Goal: Information Seeking & Learning: Compare options

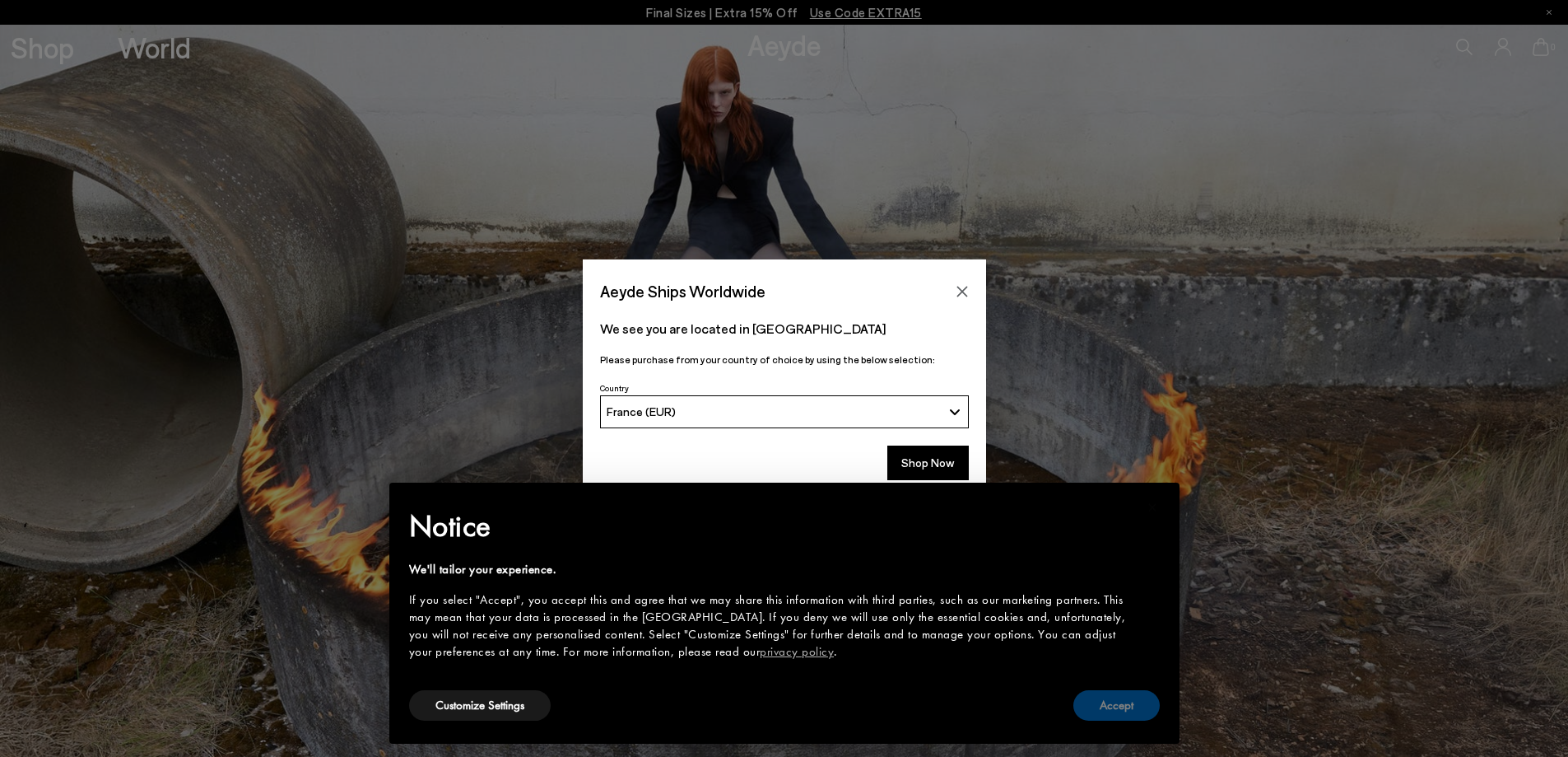
click at [1132, 706] on button "Accept" at bounding box center [1116, 705] width 87 height 31
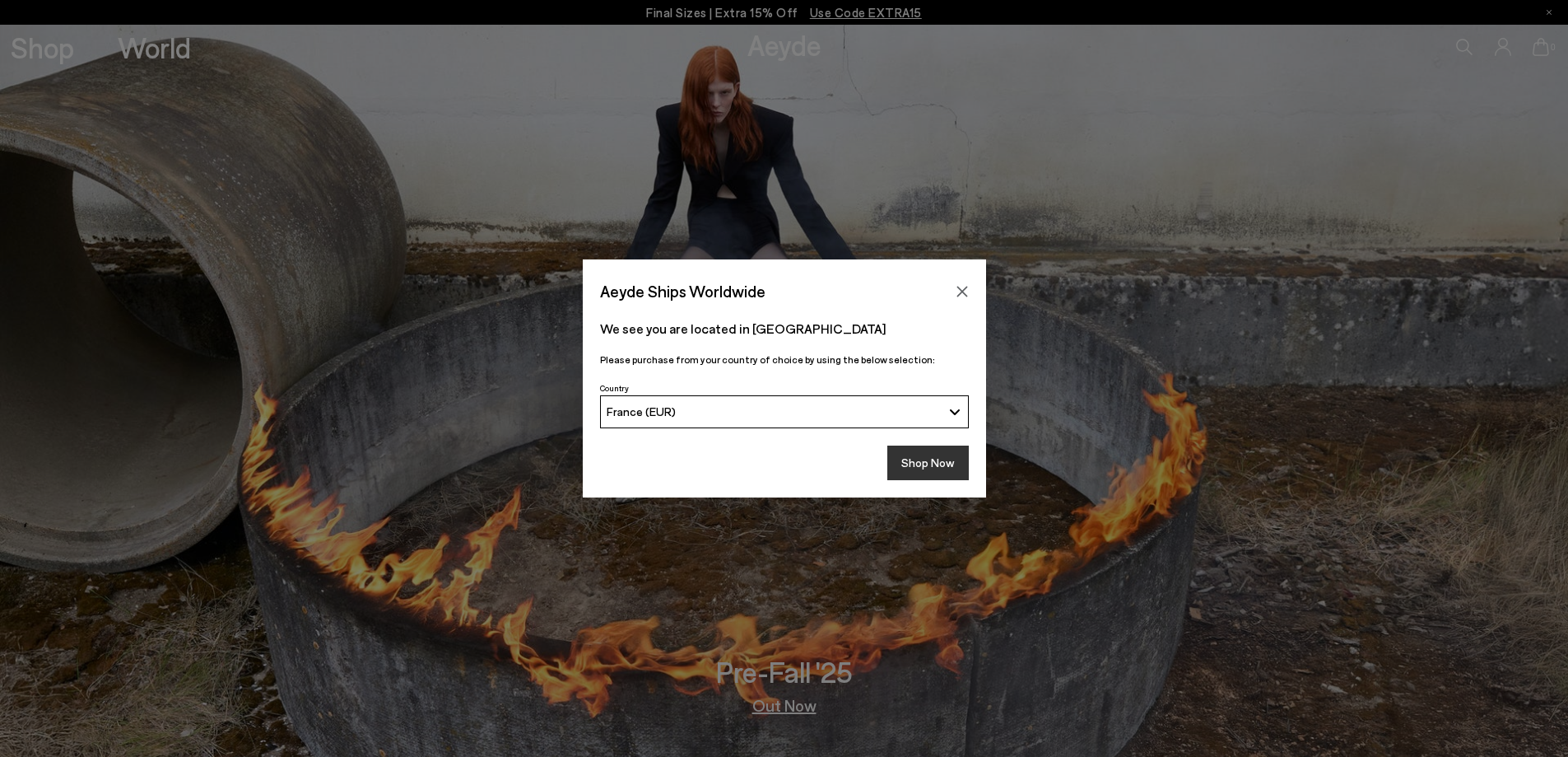
click at [939, 474] on button "Shop Now" at bounding box center [928, 462] width 82 height 34
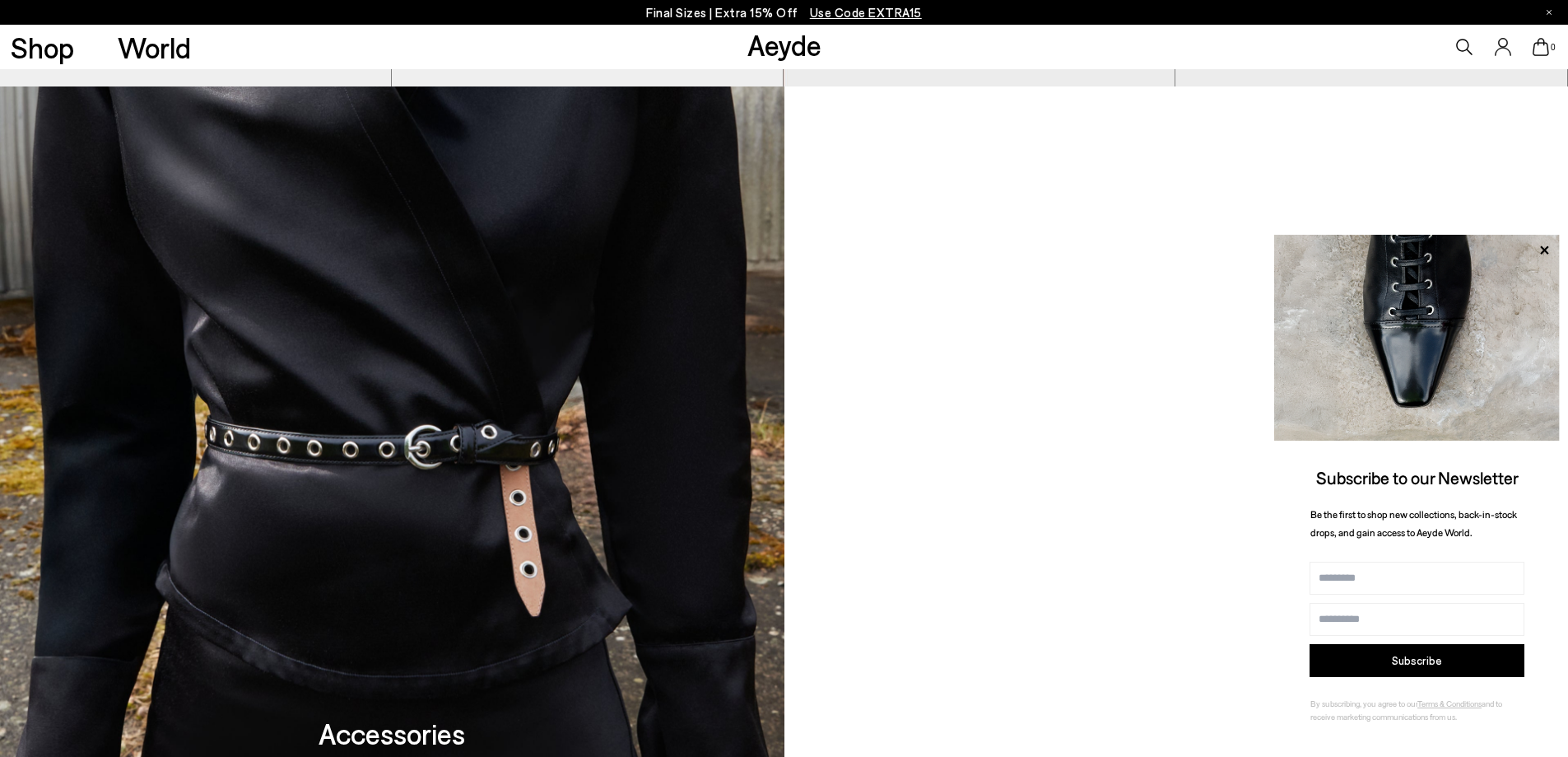
scroll to position [1482, 0]
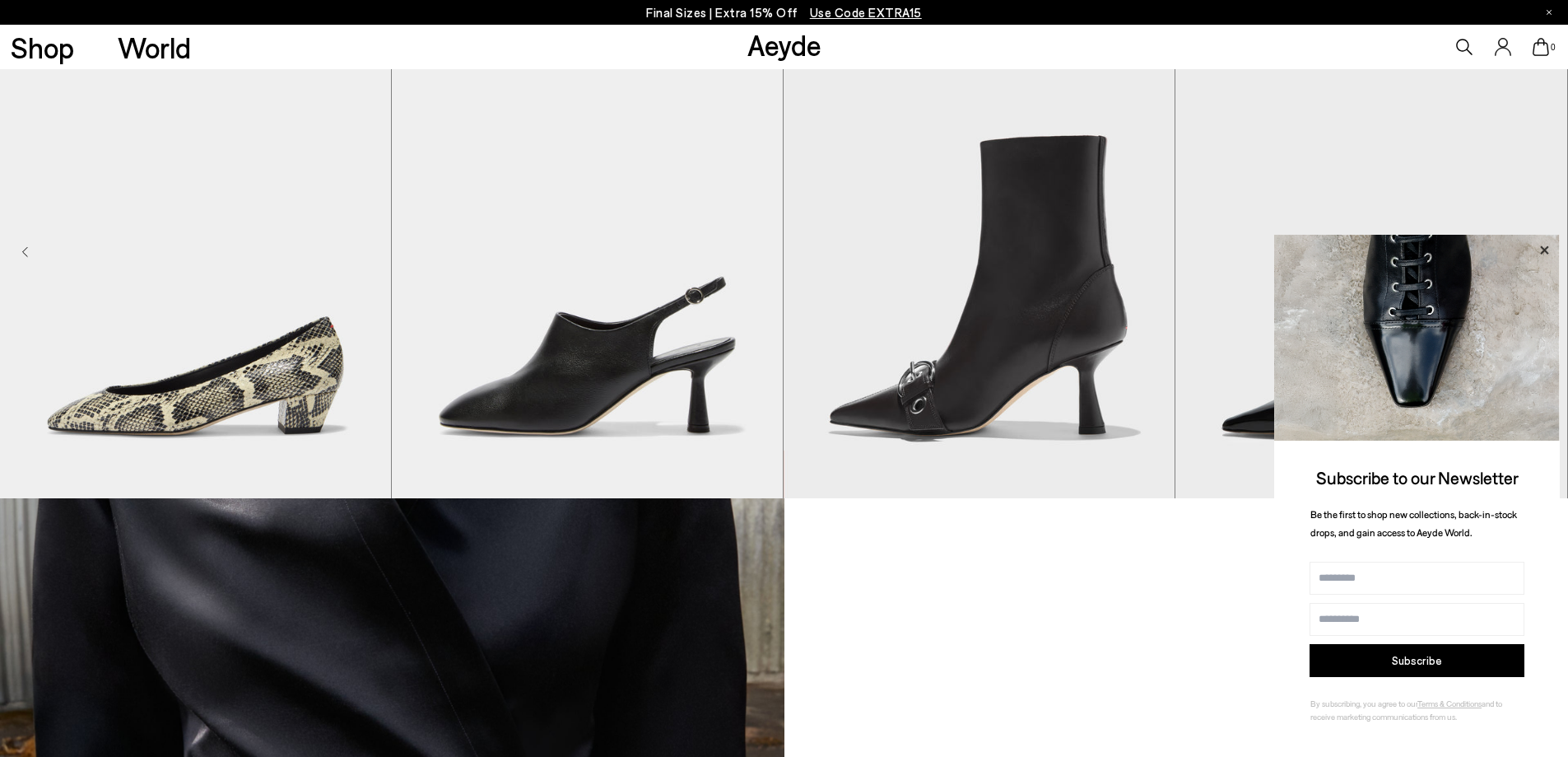
click at [1547, 246] on icon at bounding box center [1544, 250] width 8 height 8
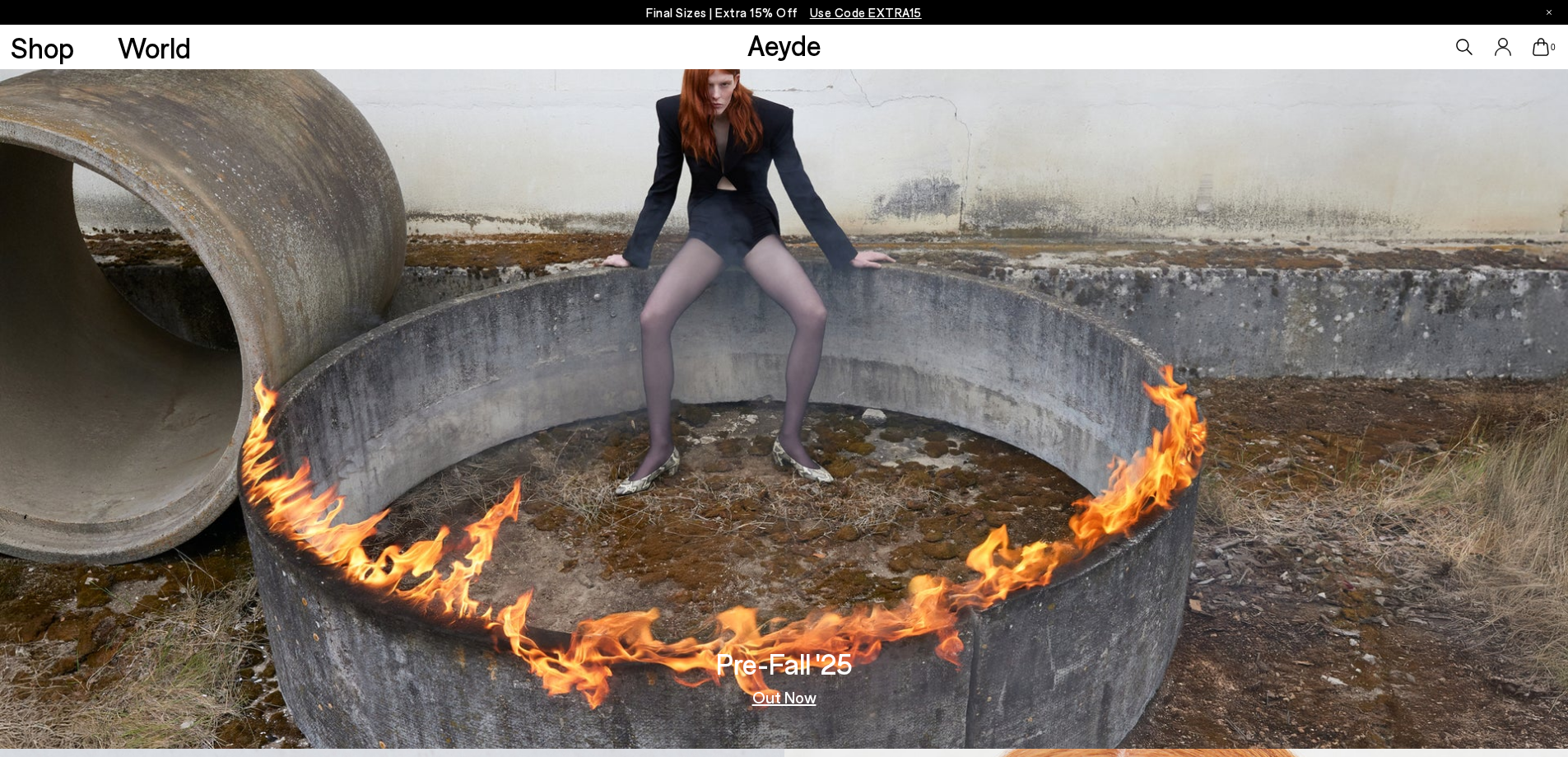
scroll to position [0, 0]
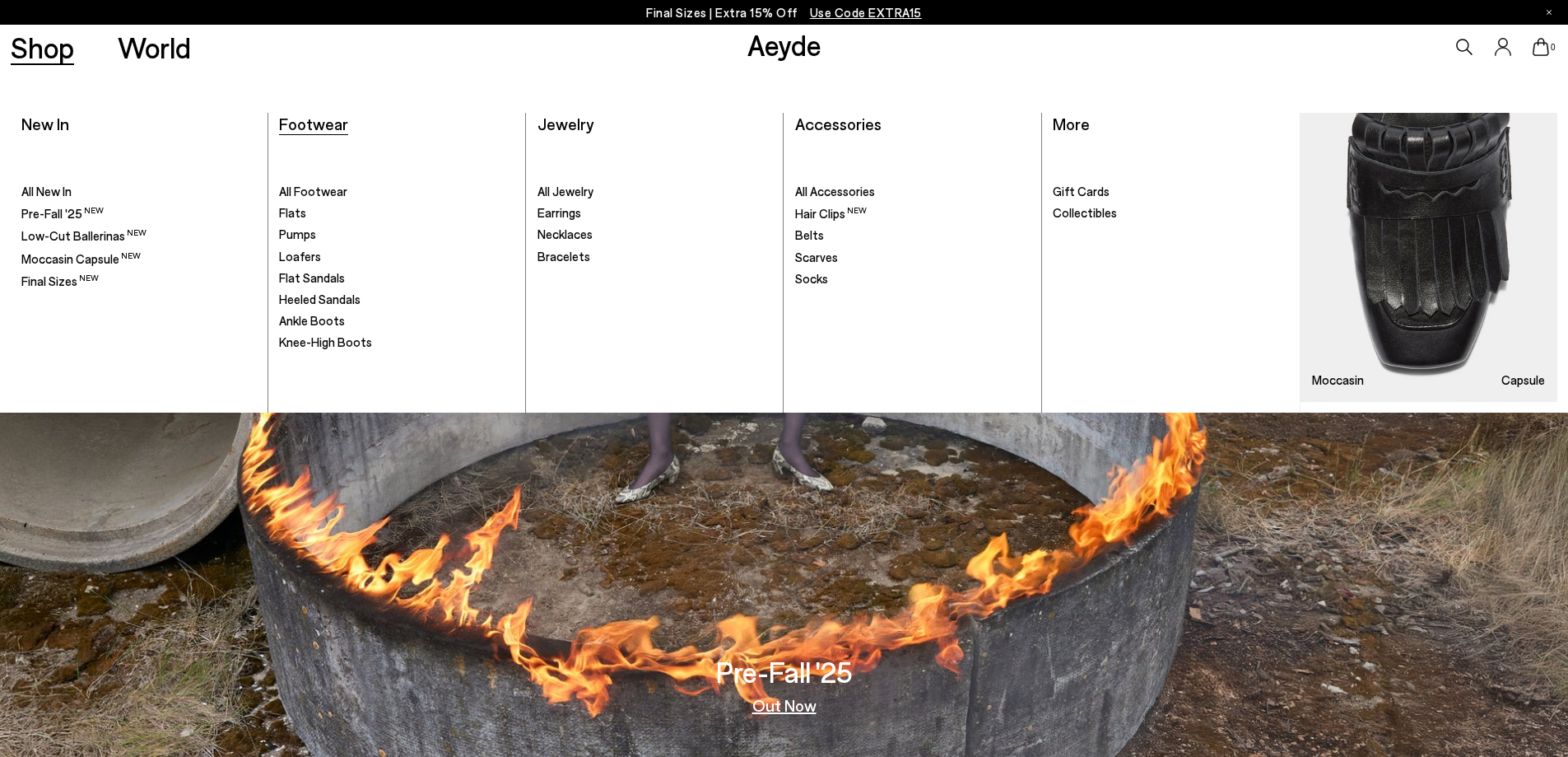
click at [331, 131] on span "Footwear" at bounding box center [314, 123] width 69 height 20
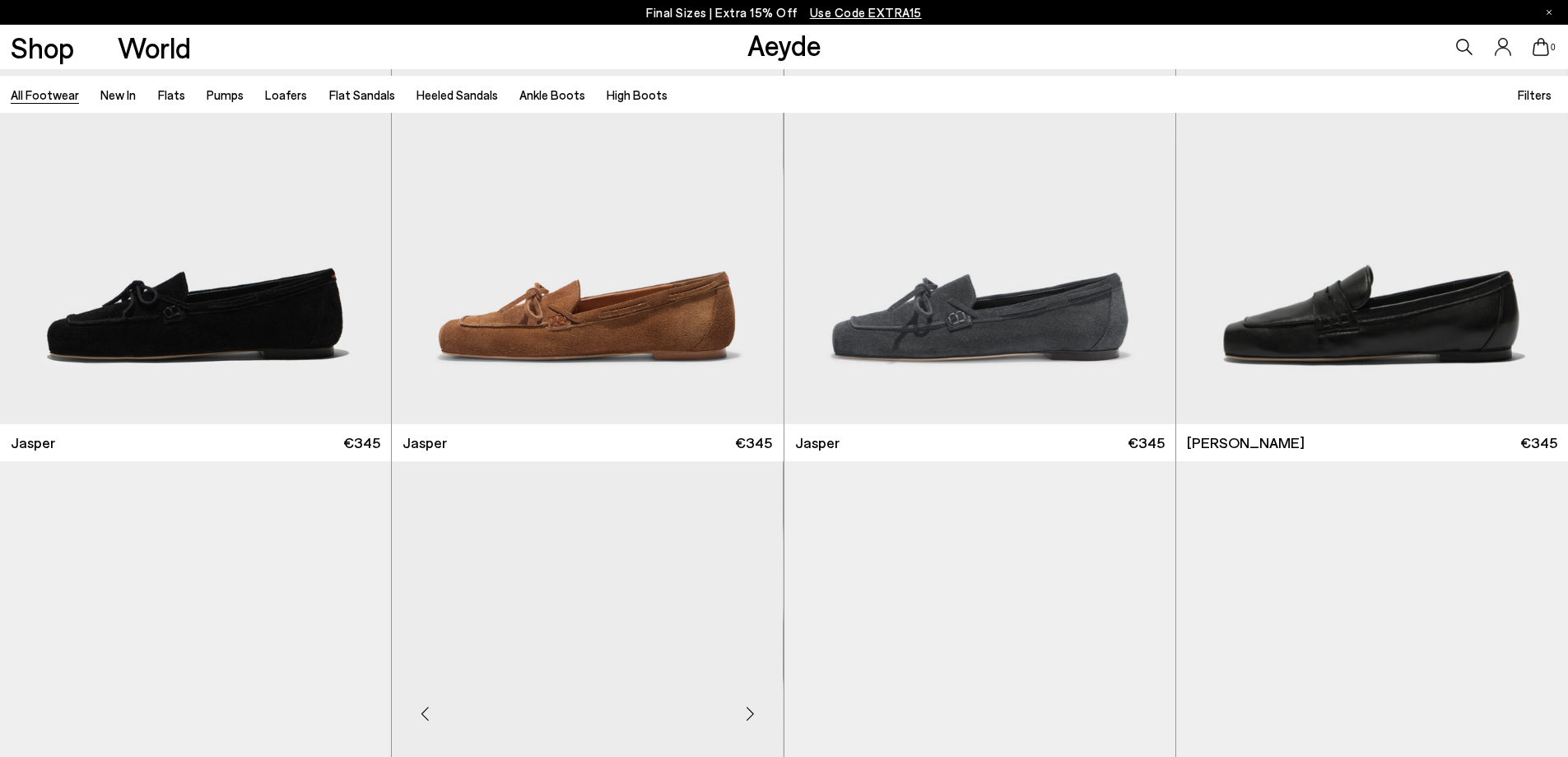
scroll to position [906, 0]
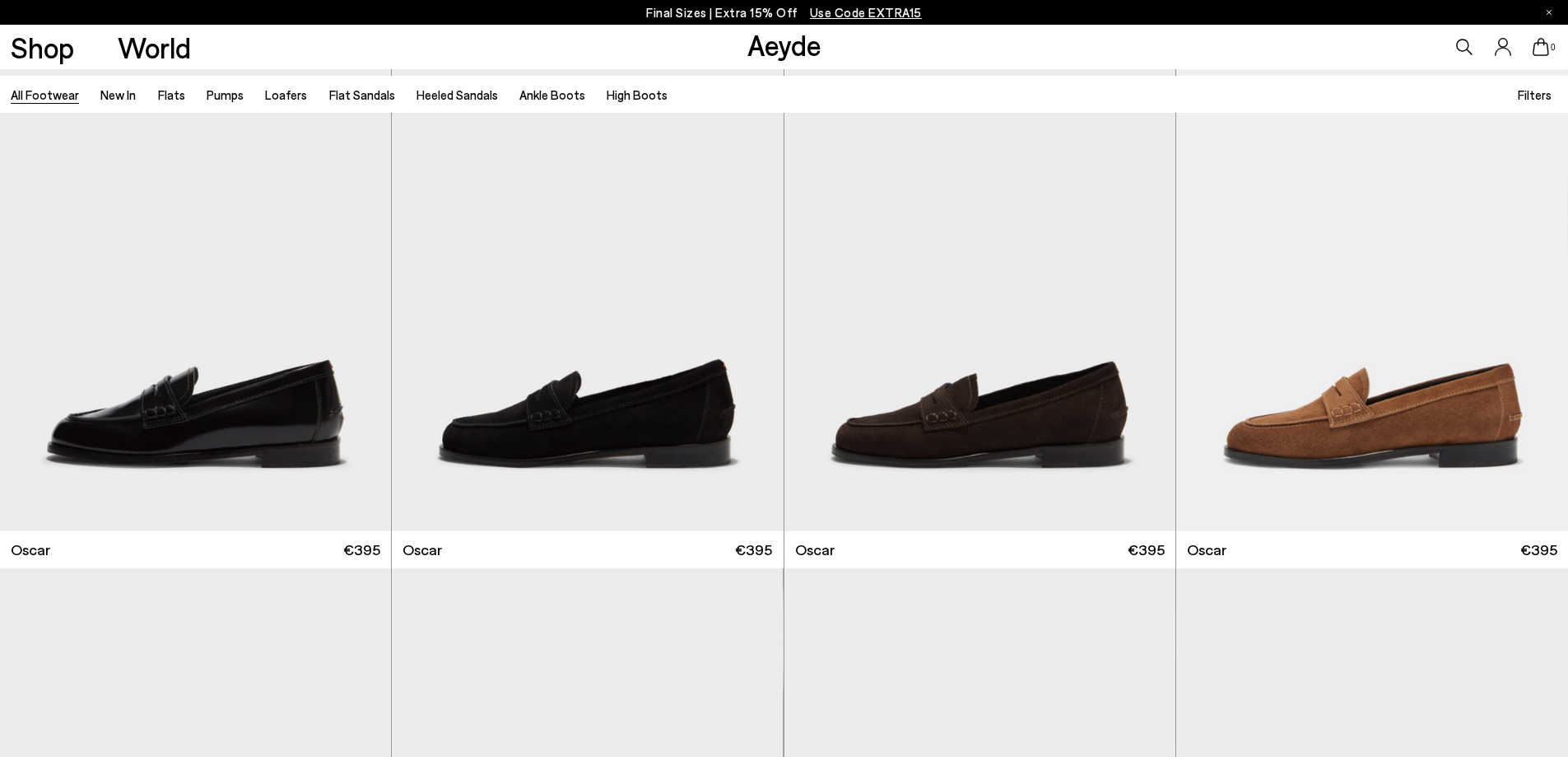
scroll to position [3129, 0]
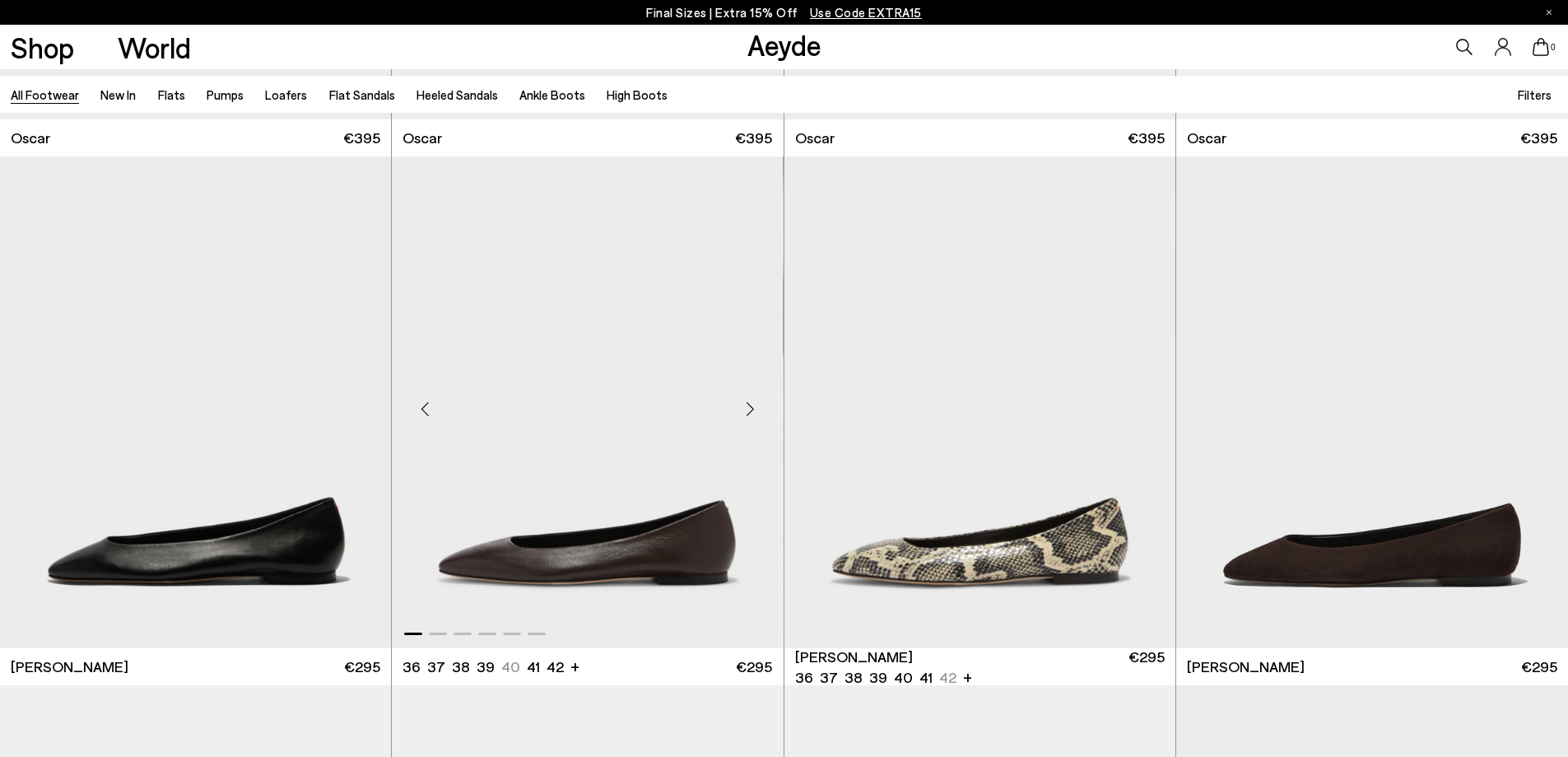
click at [709, 559] on img "1 / 6" at bounding box center [588, 402] width 391 height 492
click at [1420, 305] on img "1 / 6" at bounding box center [1372, 402] width 392 height 492
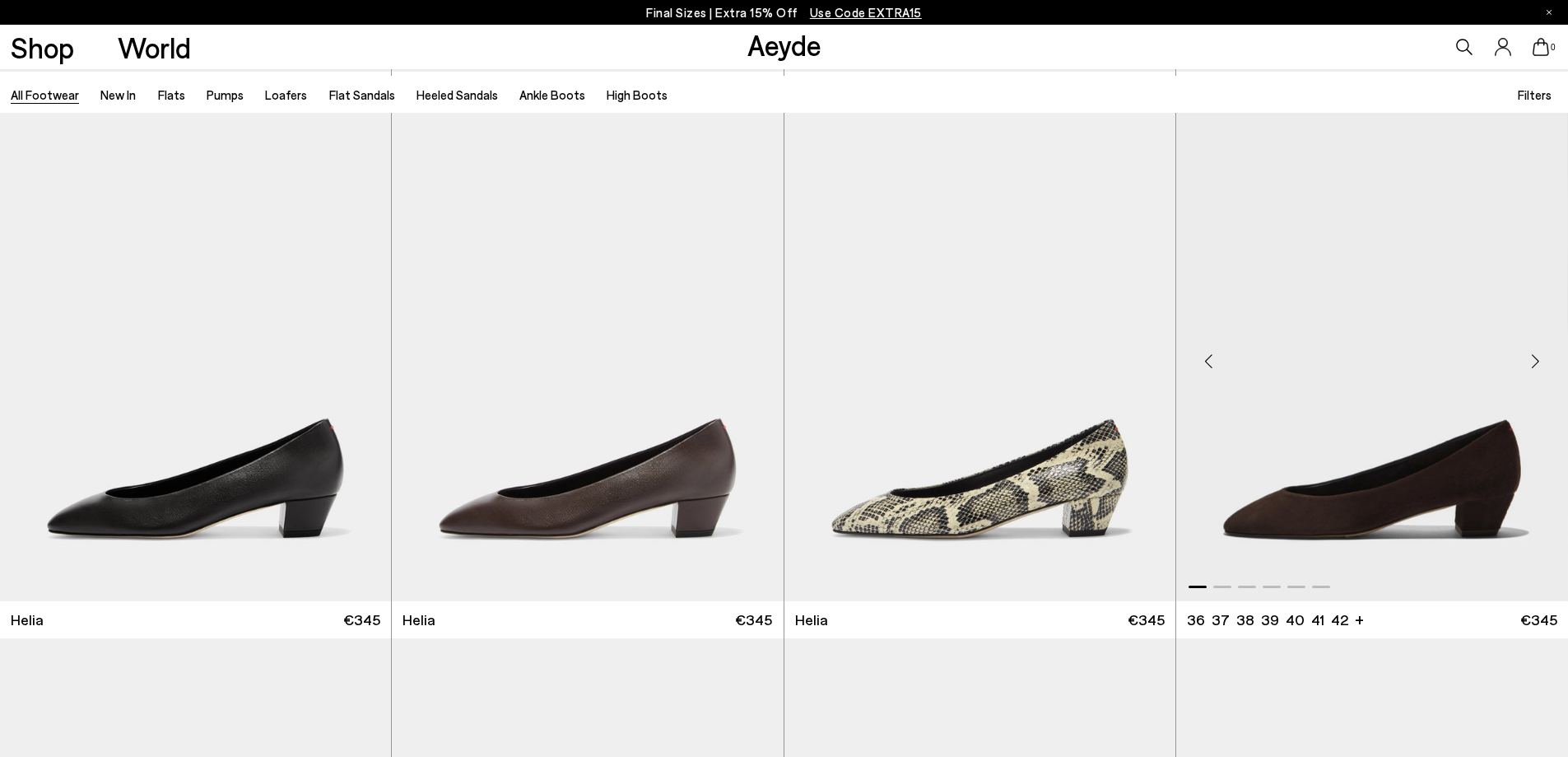
scroll to position [3766, 0]
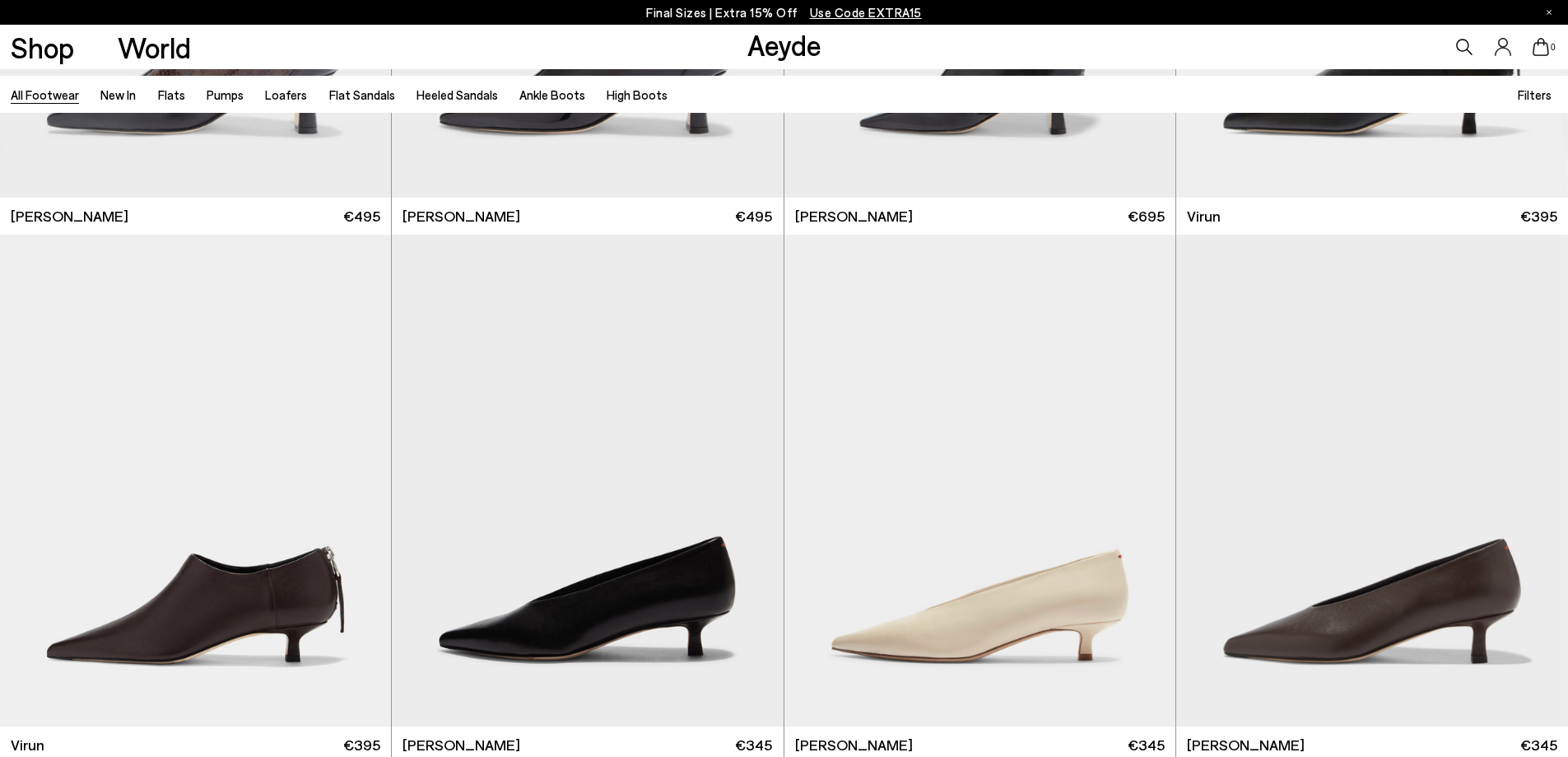
scroll to position [7493, 0]
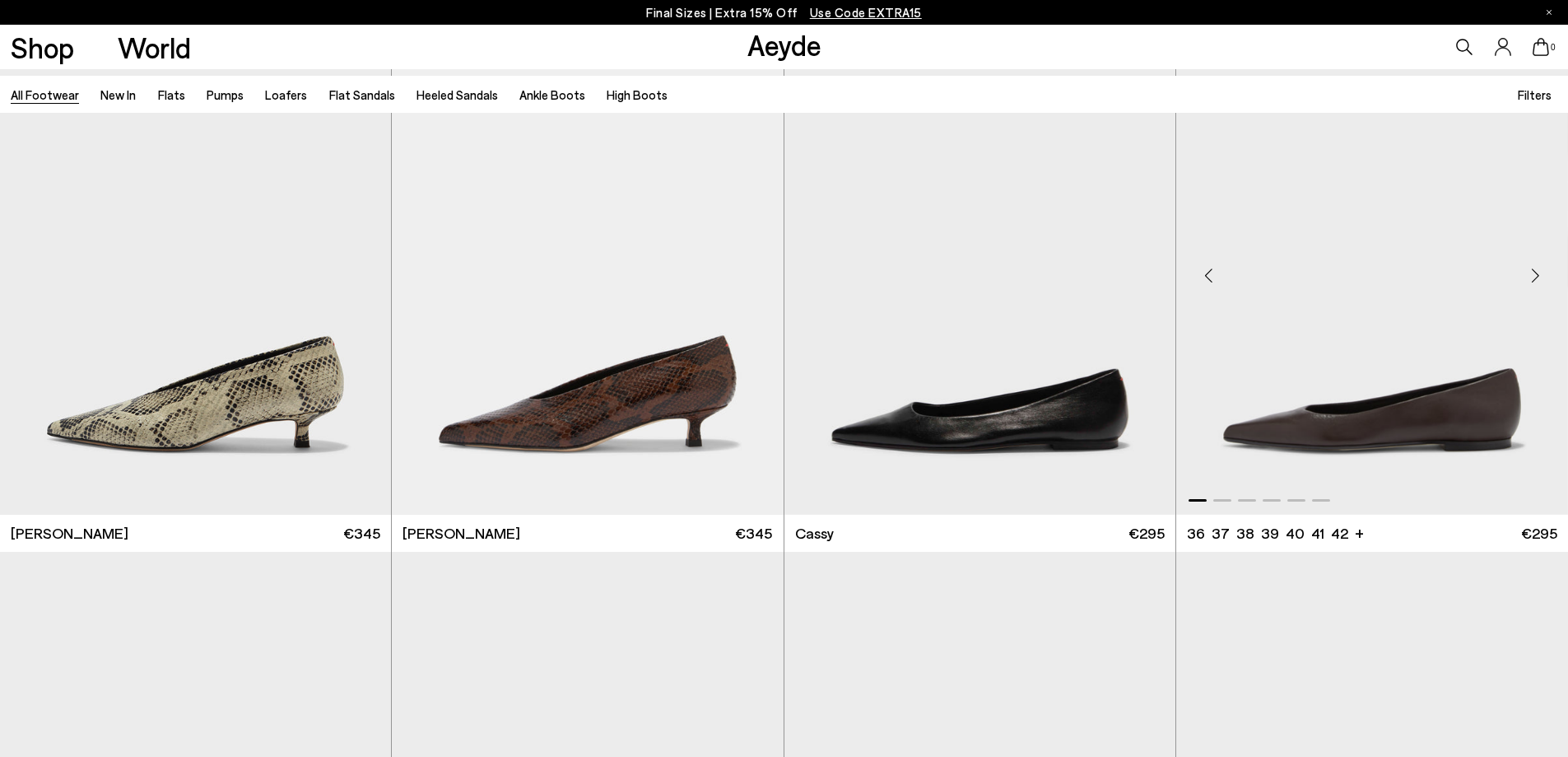
scroll to position [7658, 0]
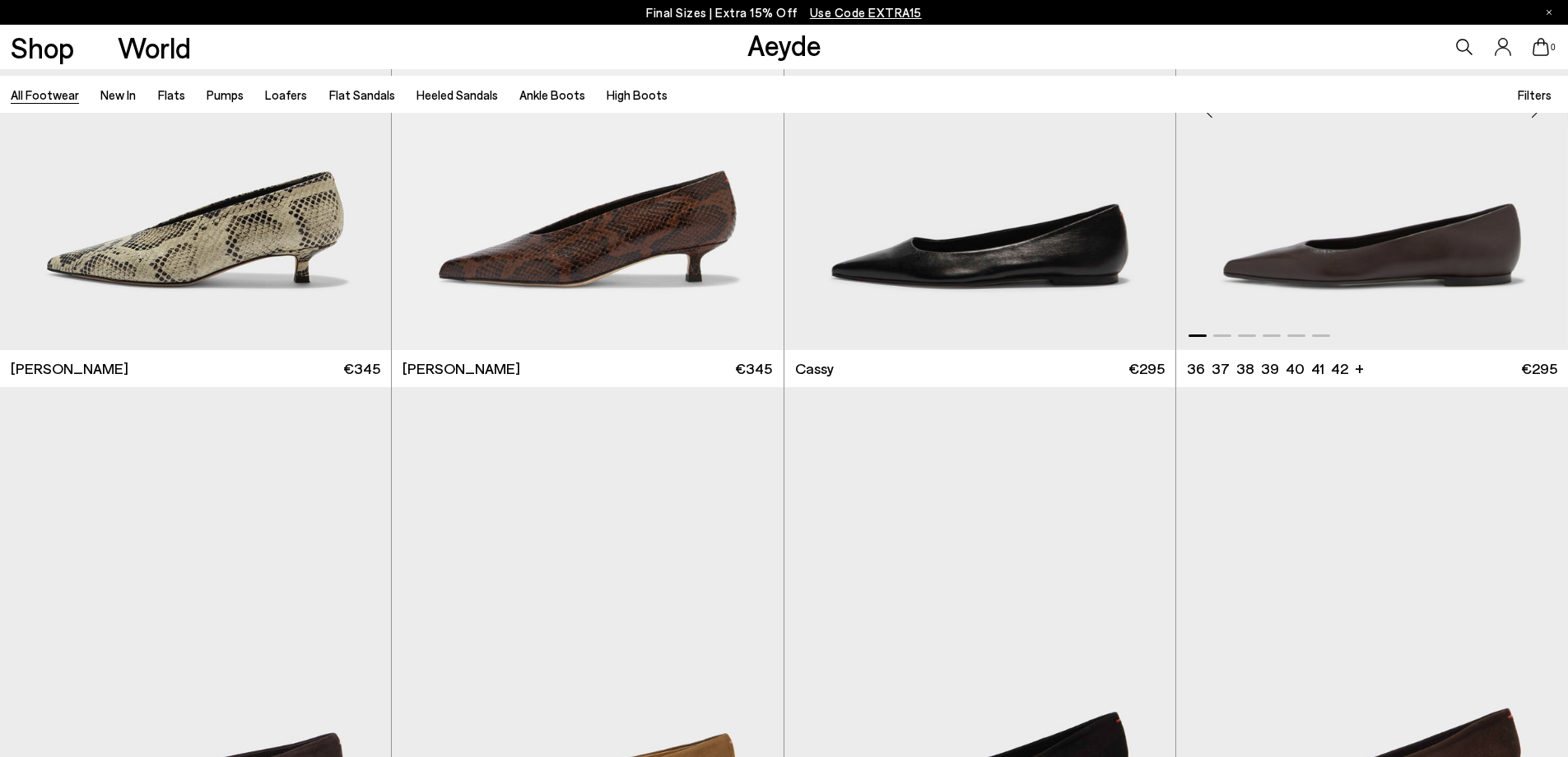
click at [1422, 266] on img "1 / 6" at bounding box center [1372, 103] width 392 height 492
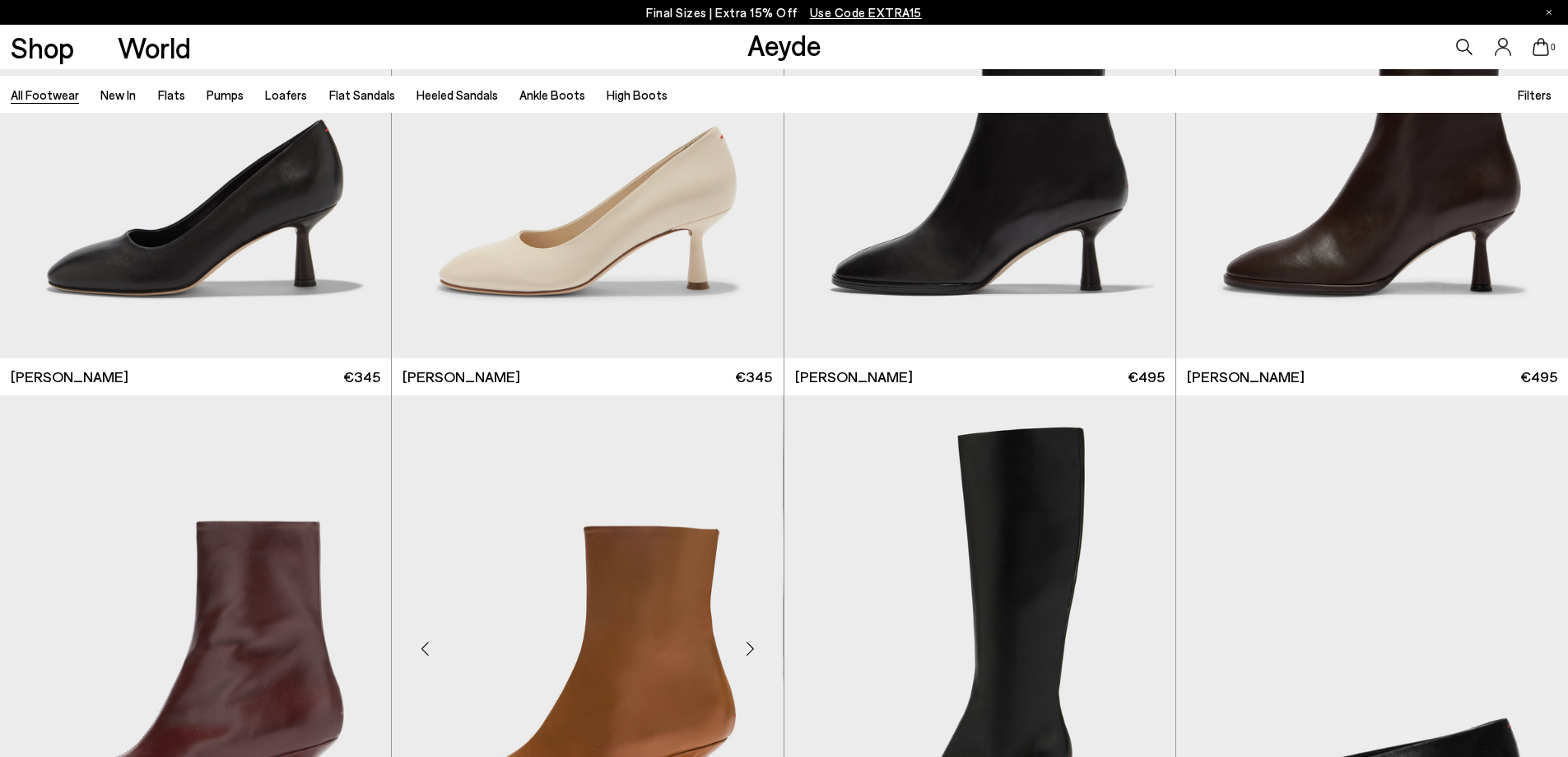
scroll to position [10621, 0]
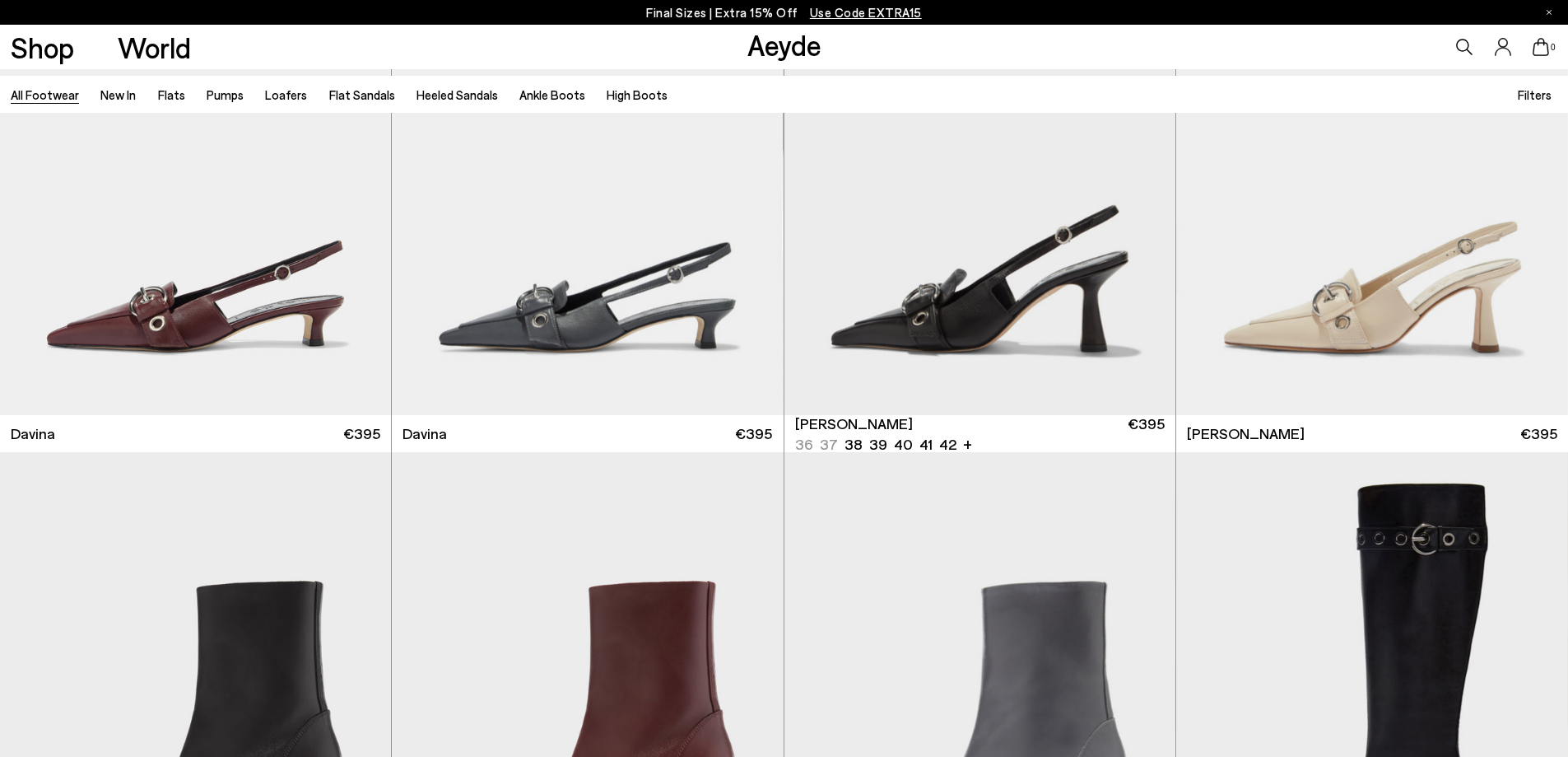
scroll to position [13255, 0]
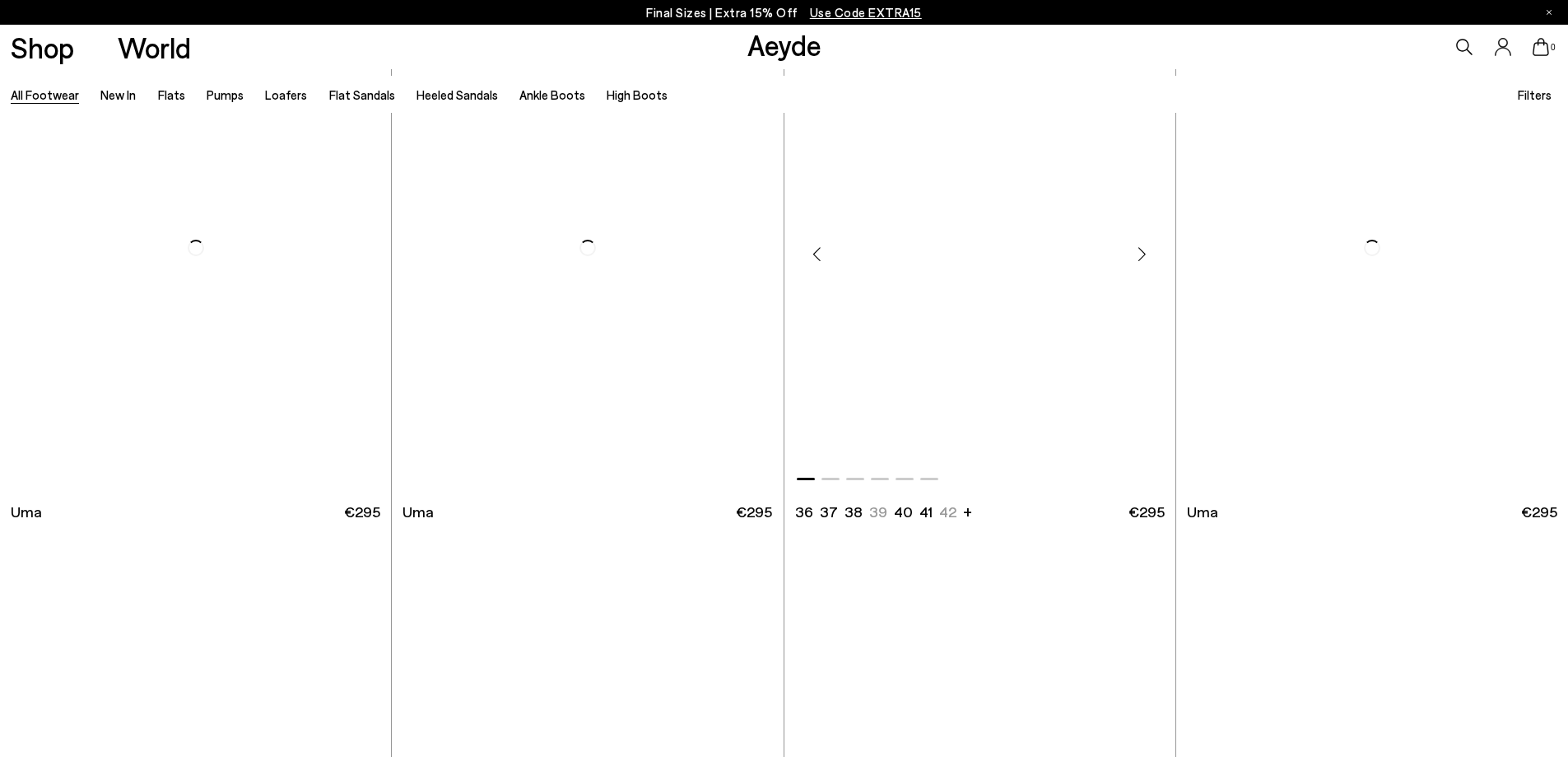
scroll to position [15989, 0]
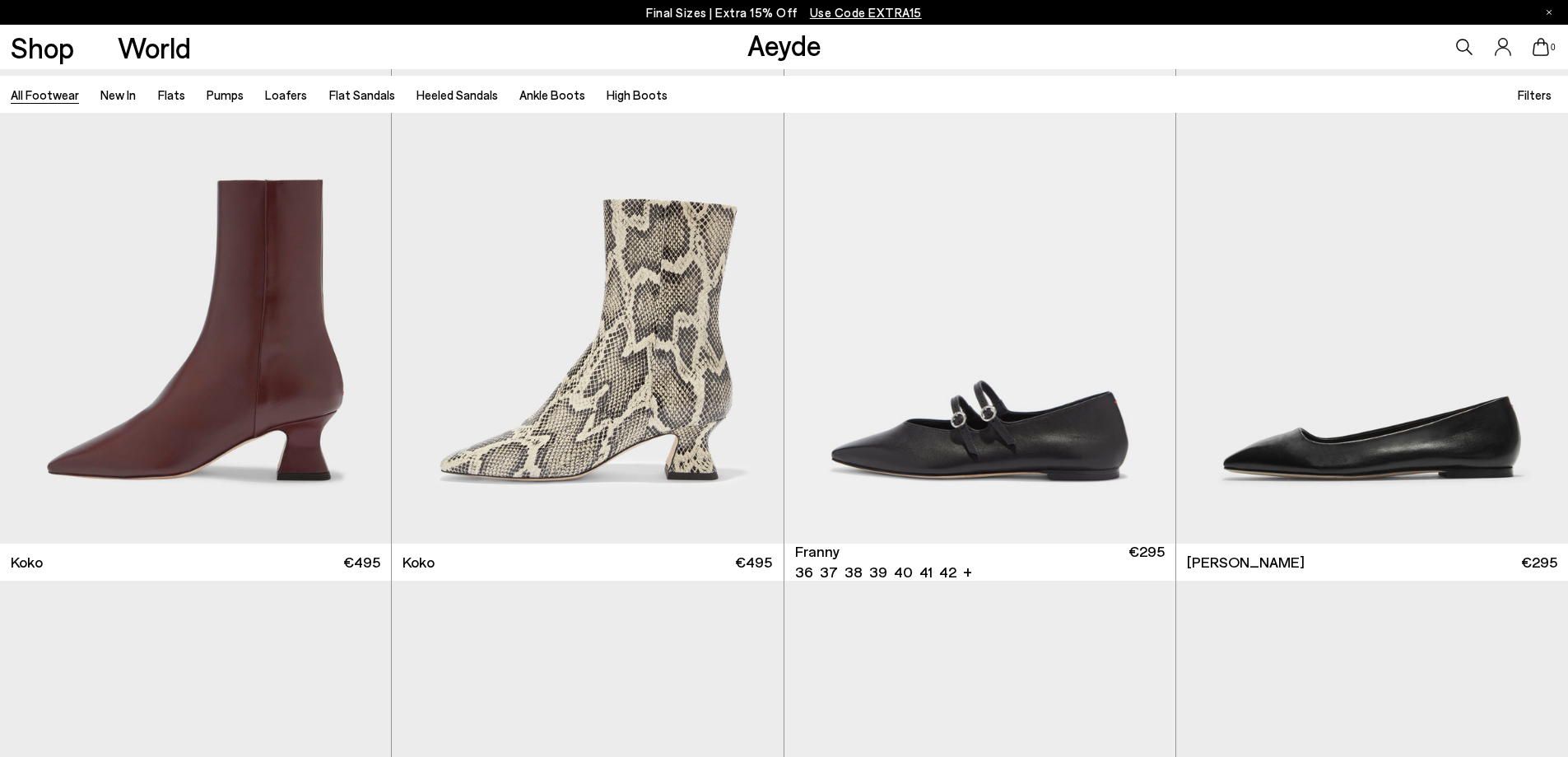
scroll to position [17538, 0]
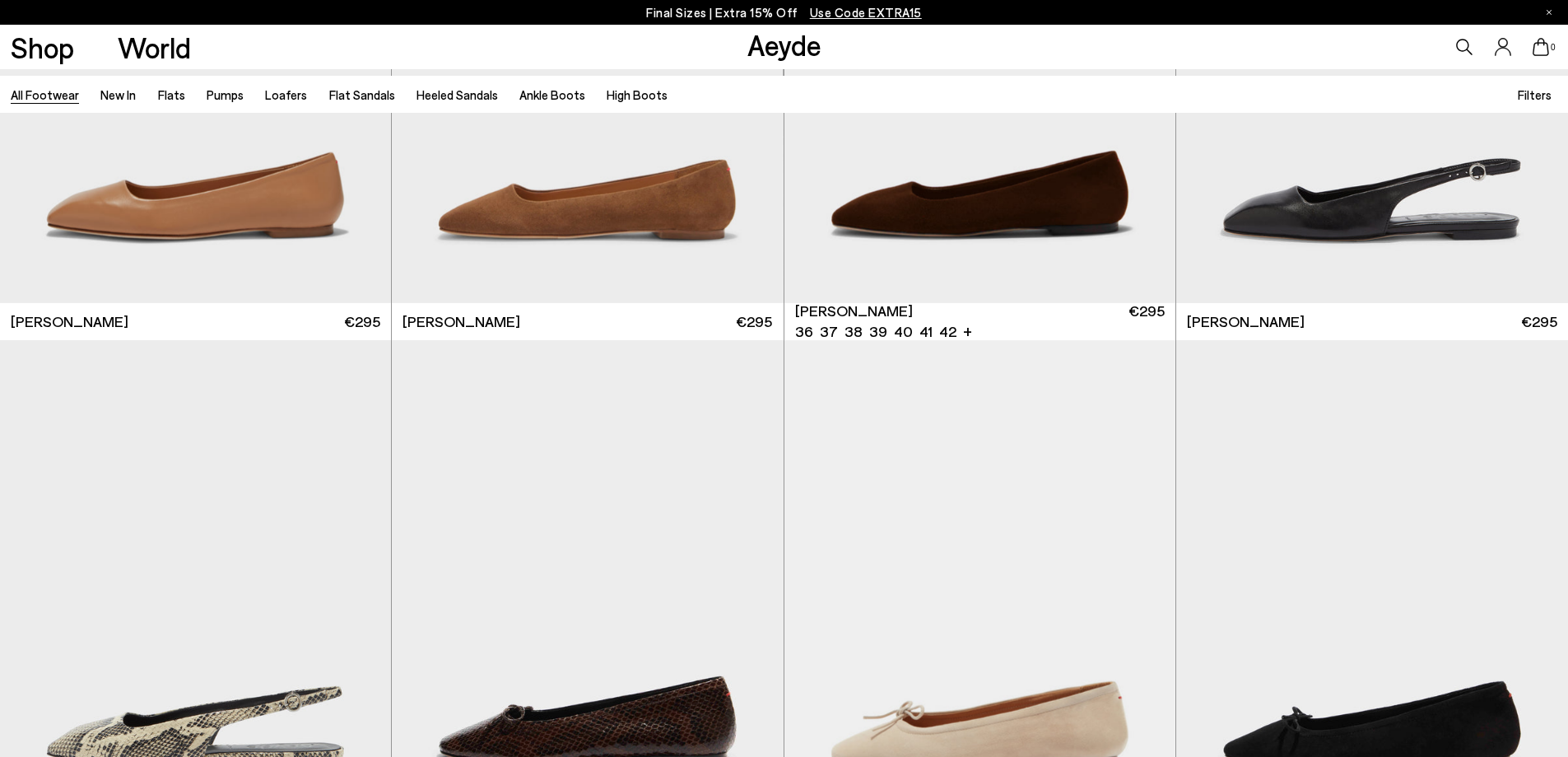
scroll to position [19431, 0]
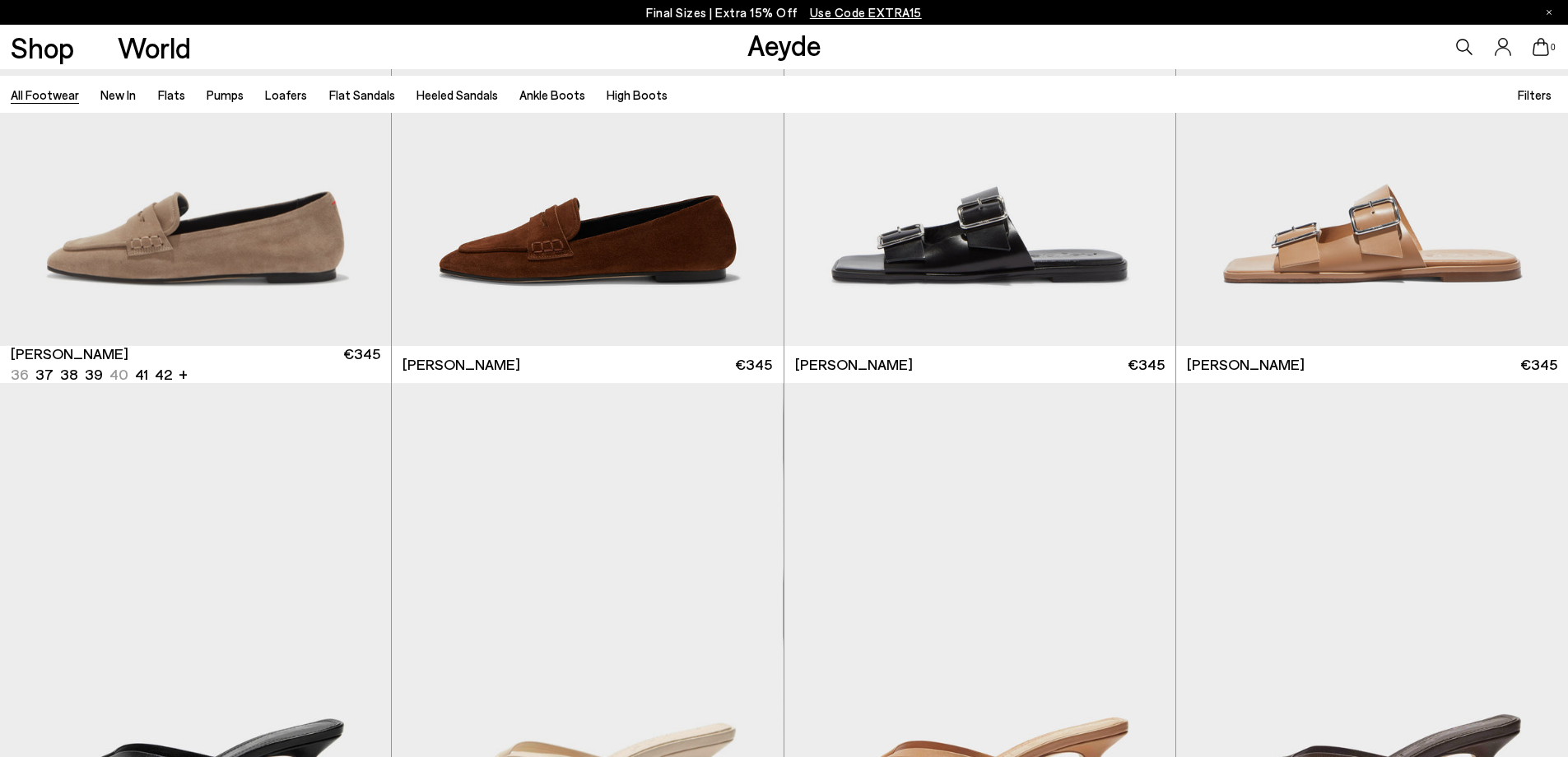
scroll to position [21607, 0]
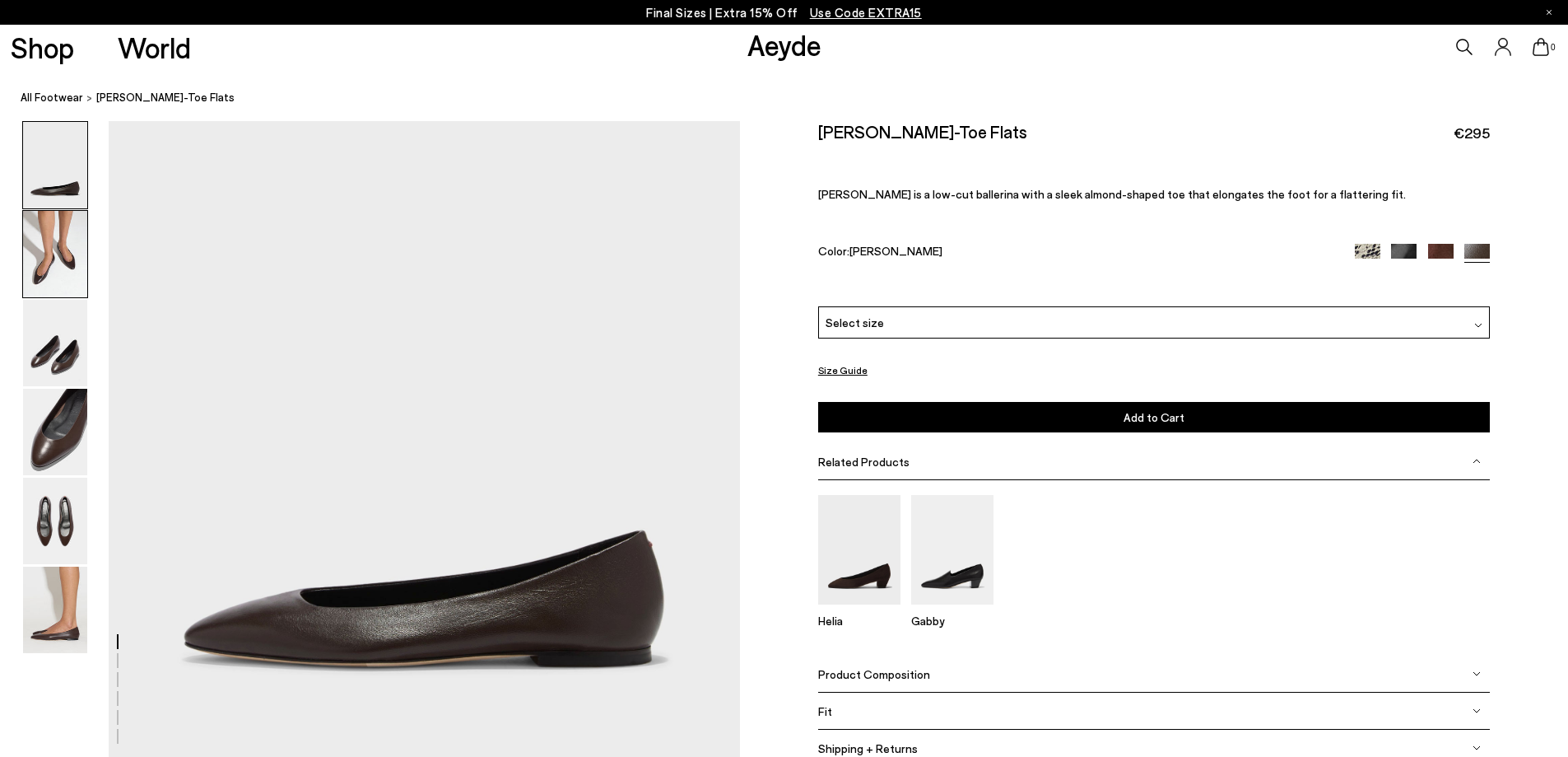
click at [68, 254] on img at bounding box center [55, 253] width 64 height 87
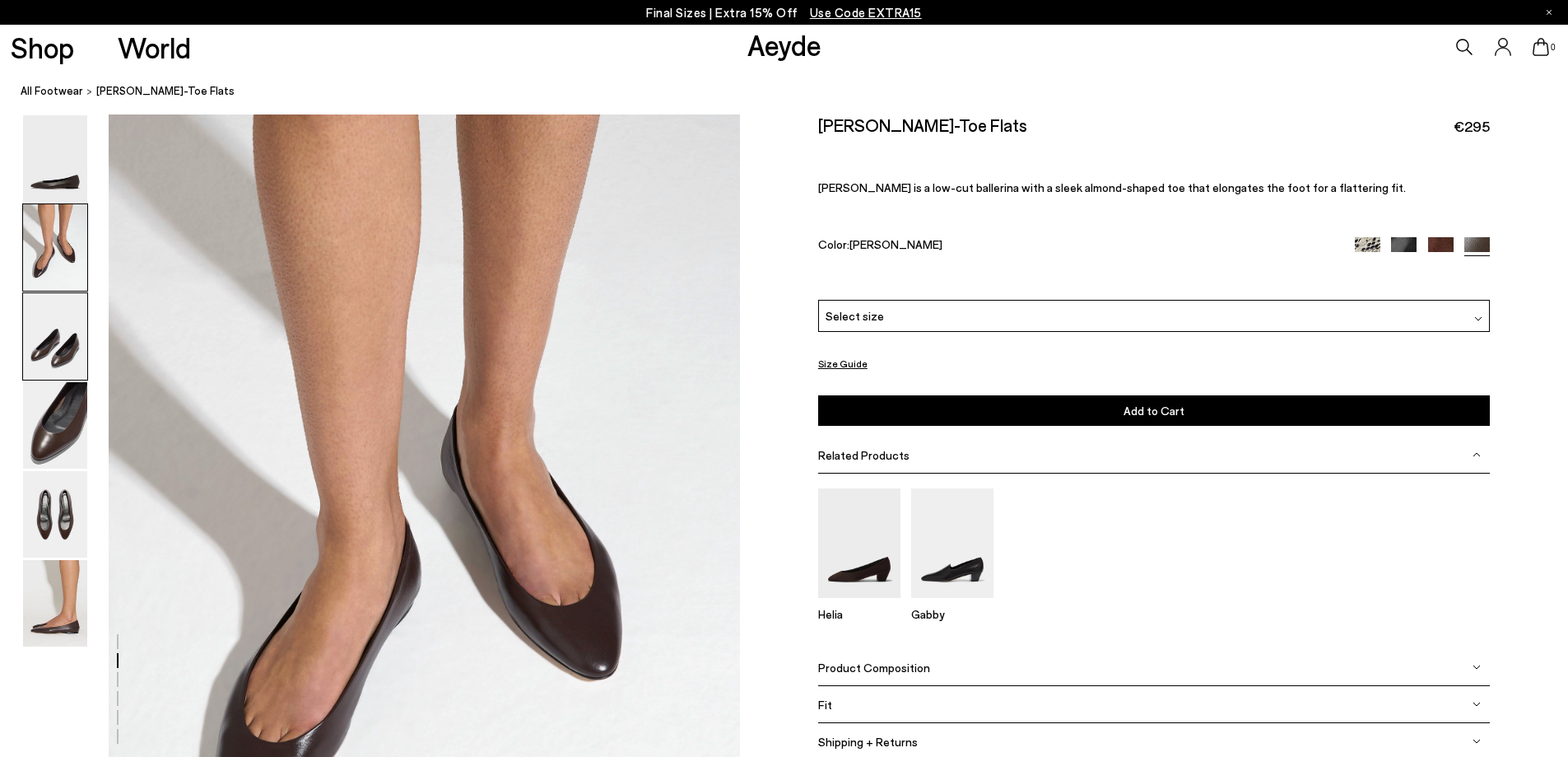
click at [73, 361] on img at bounding box center [55, 336] width 64 height 87
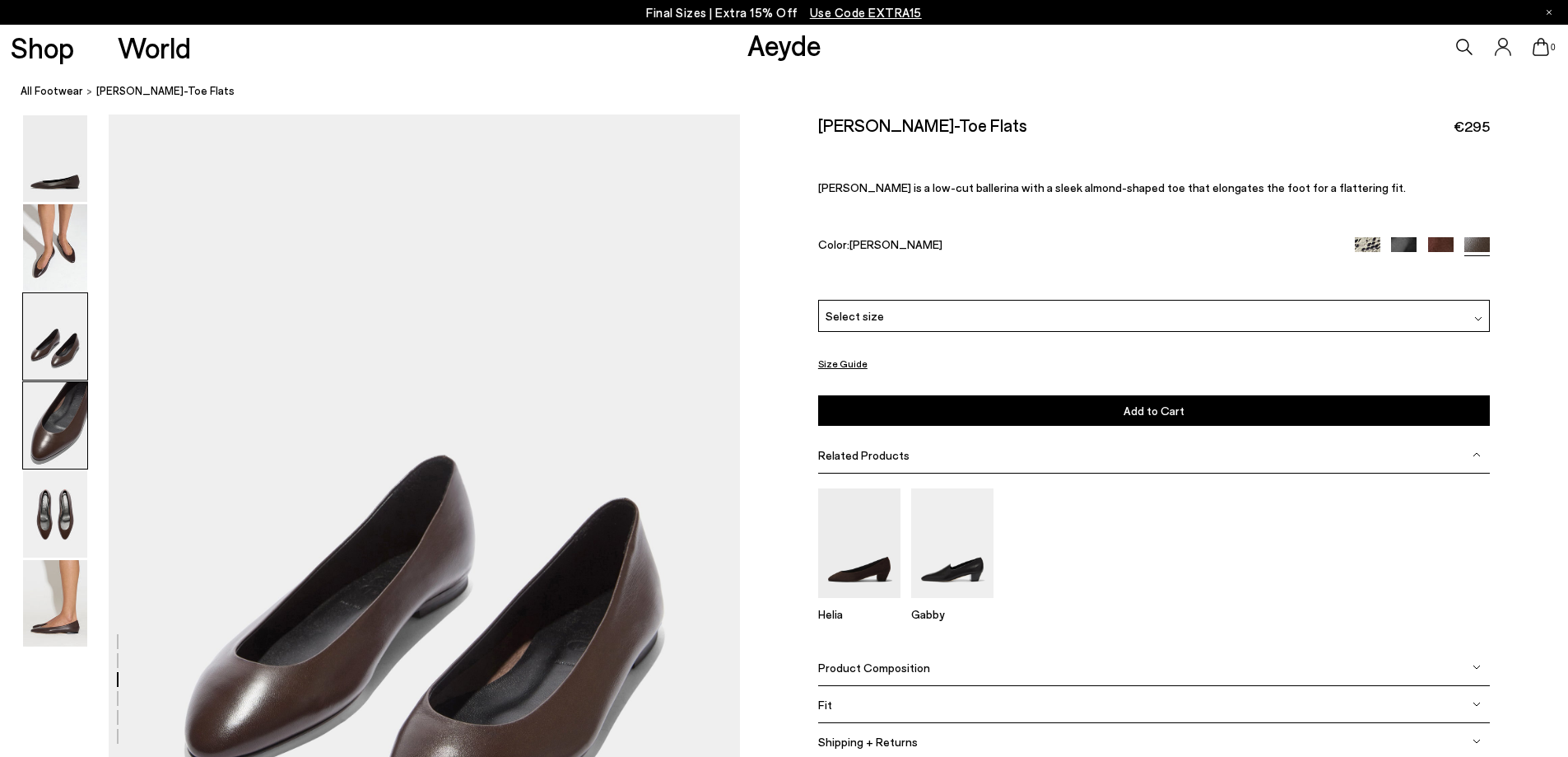
click at [45, 432] on img at bounding box center [55, 425] width 64 height 87
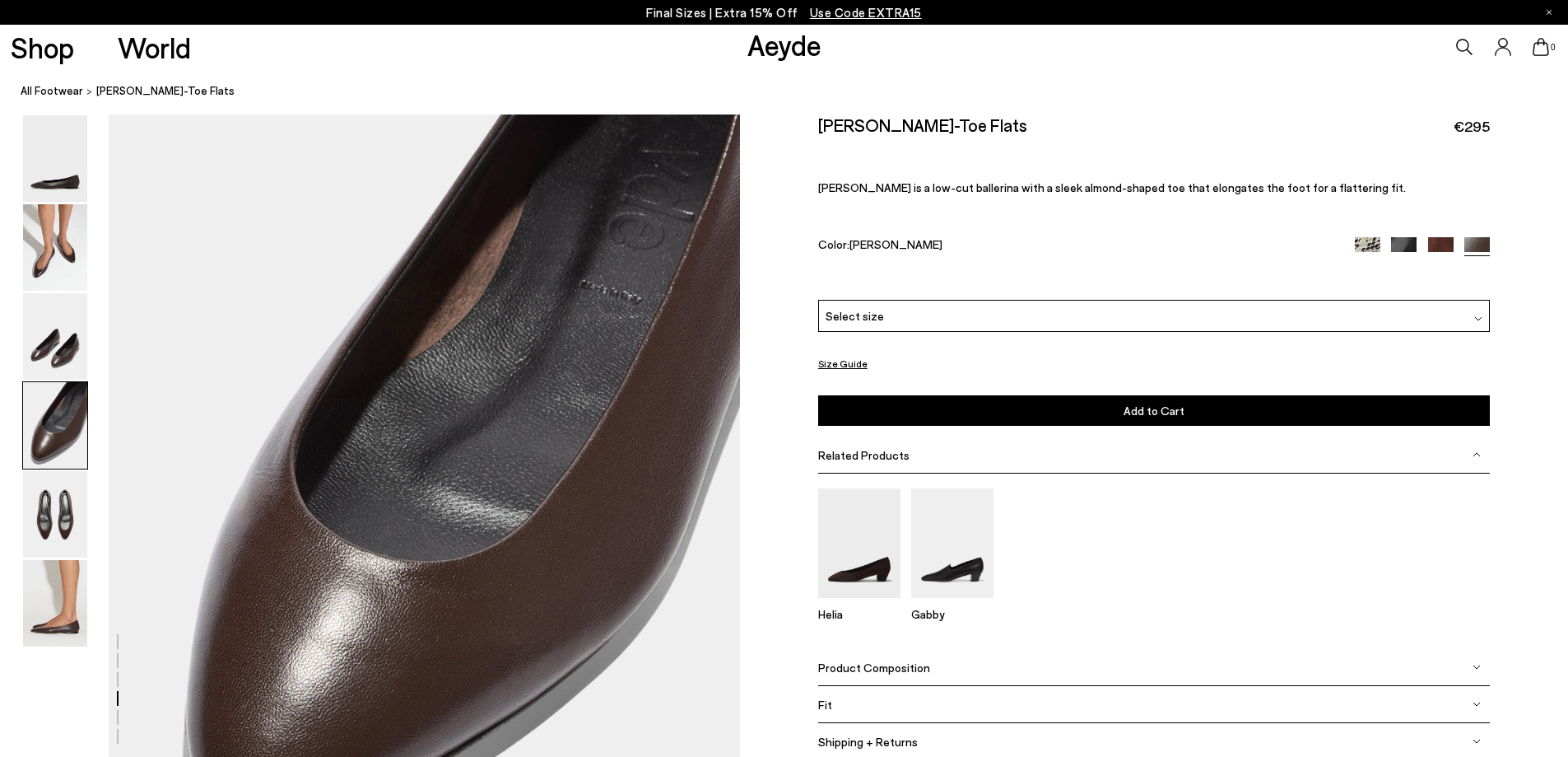
scroll to position [2508, 0]
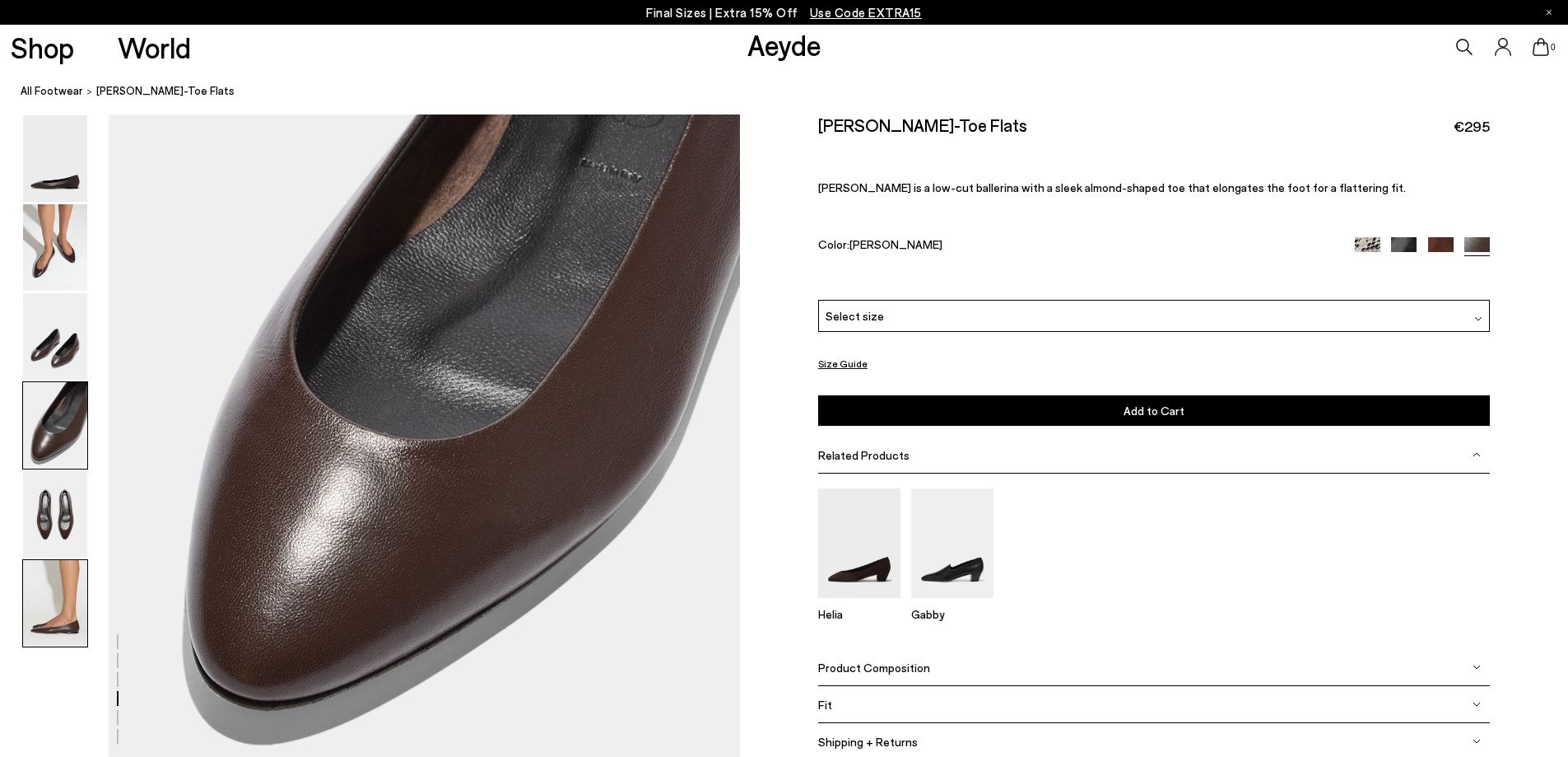
click at [59, 598] on img at bounding box center [55, 602] width 64 height 87
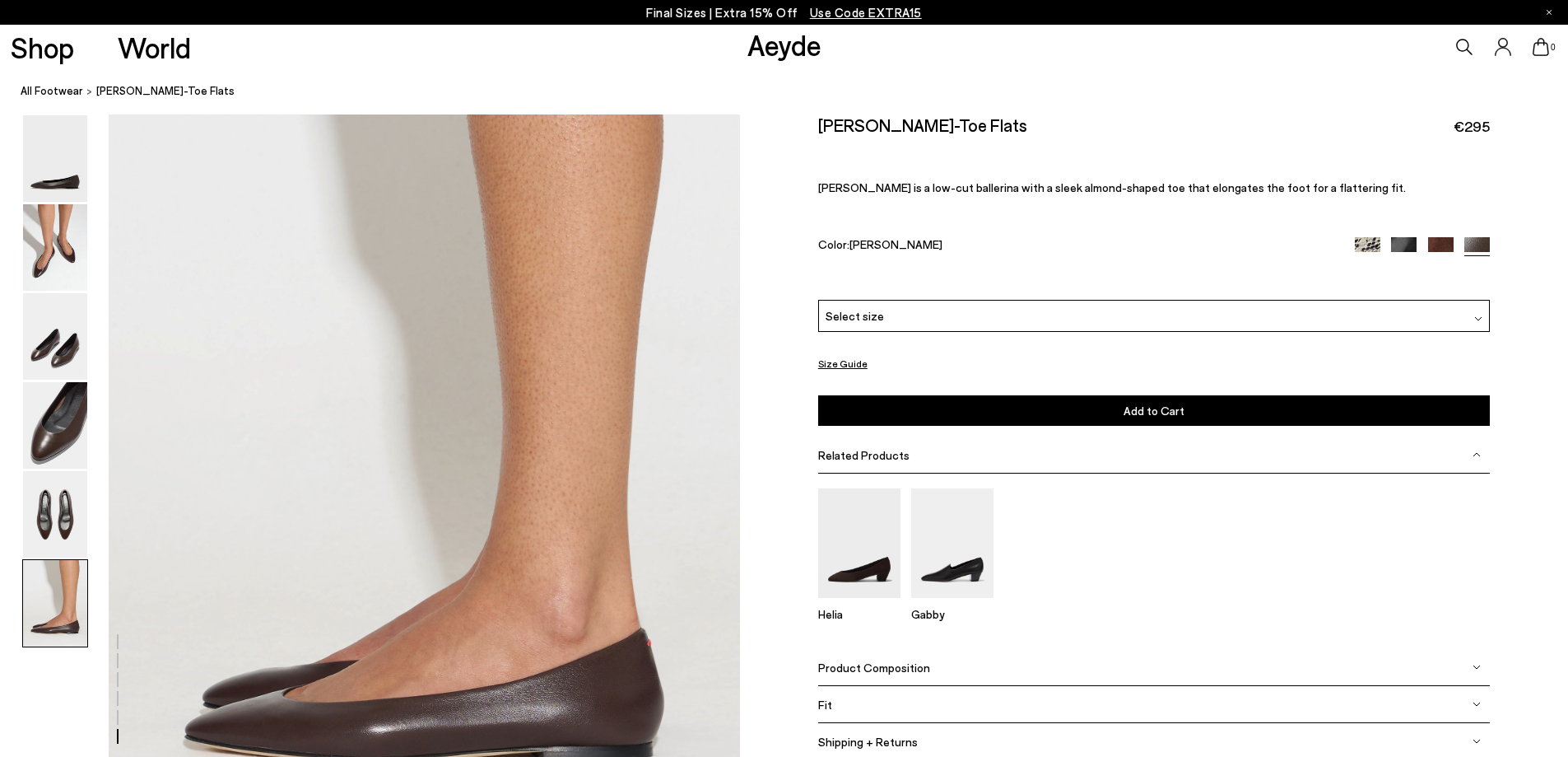
scroll to position [4145, 0]
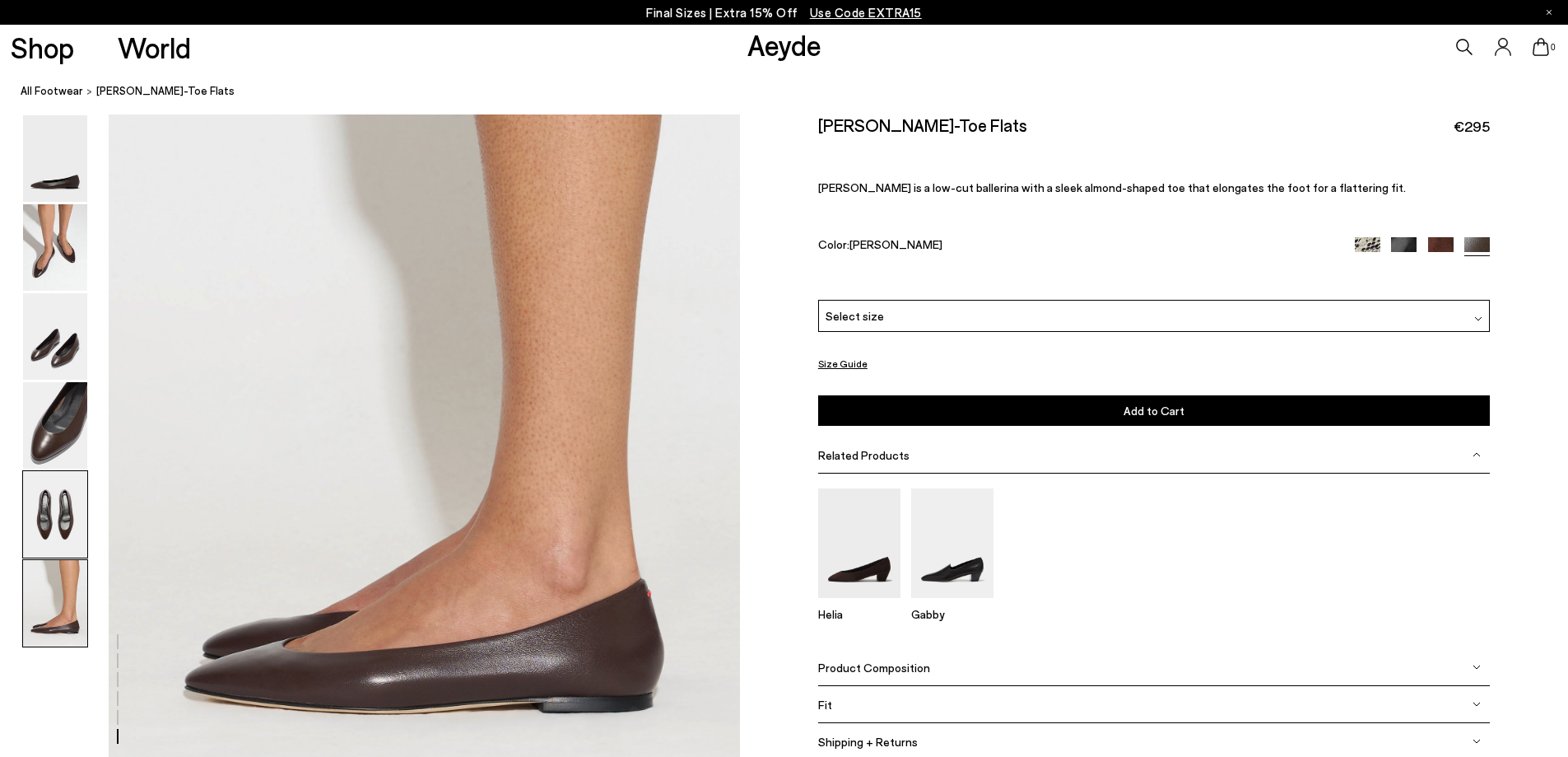
click at [36, 514] on img at bounding box center [55, 514] width 64 height 87
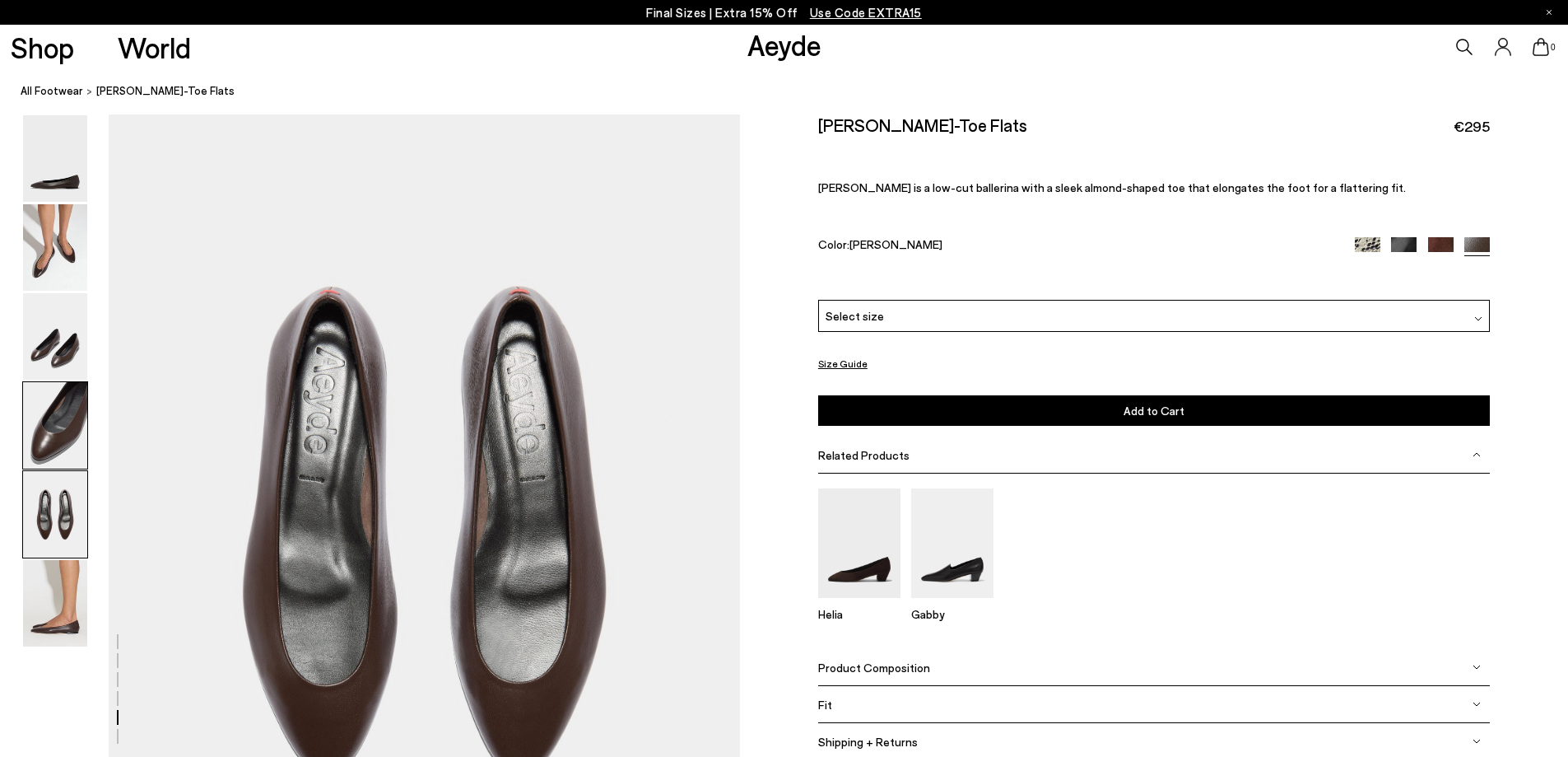
click at [31, 467] on img at bounding box center [55, 425] width 64 height 87
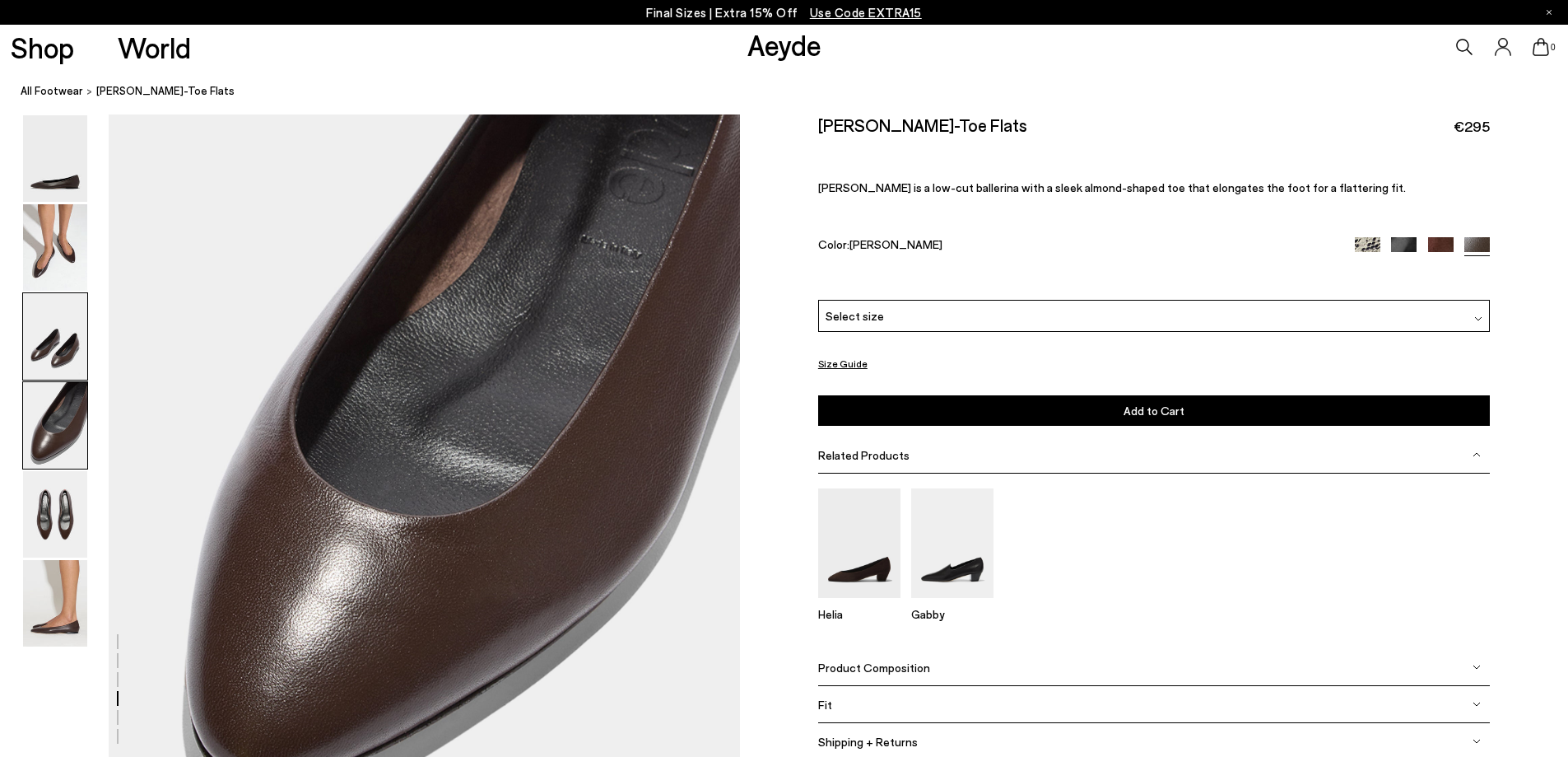
click at [40, 373] on img at bounding box center [55, 336] width 64 height 87
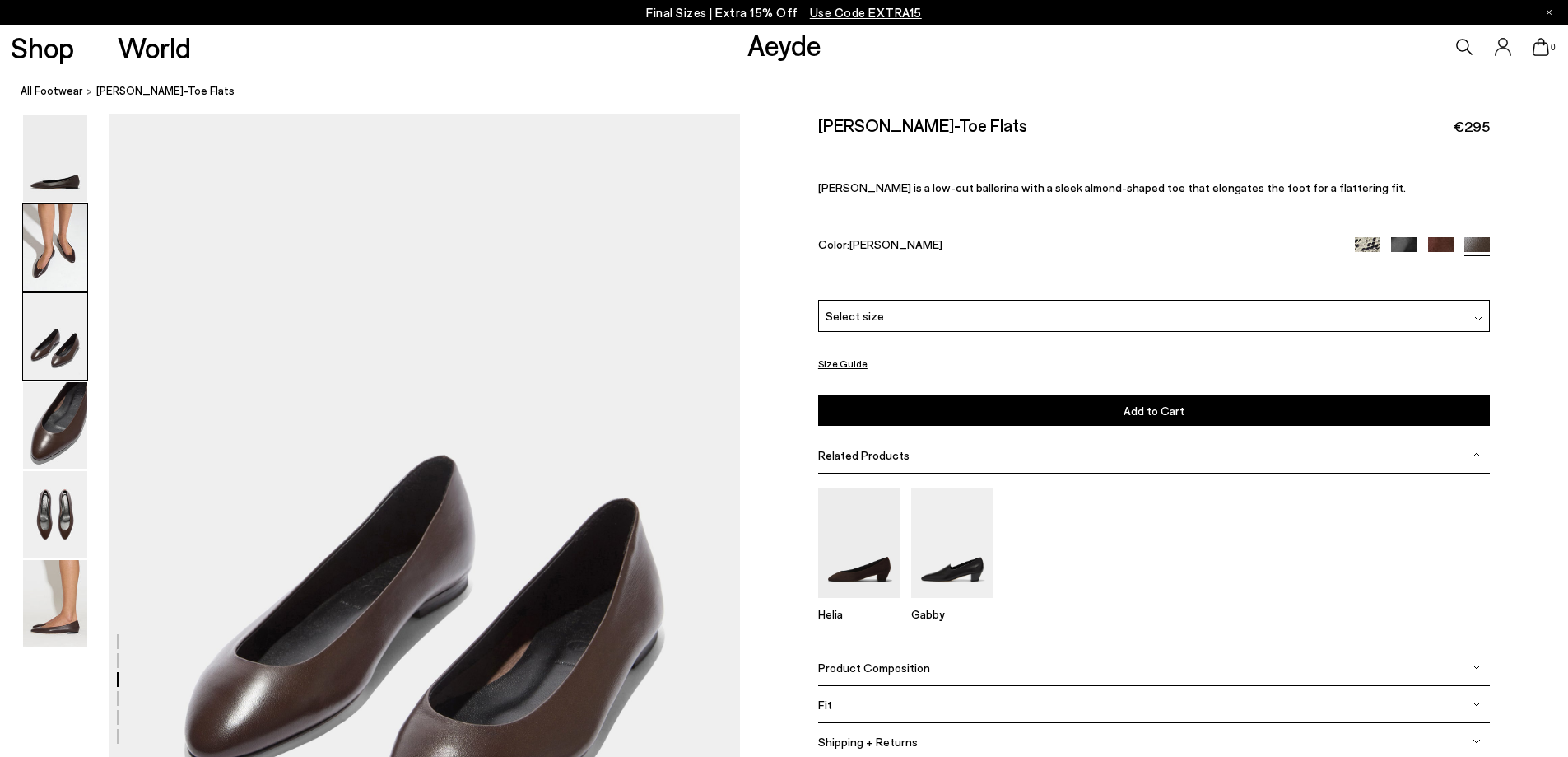
click at [52, 278] on img at bounding box center [55, 247] width 64 height 87
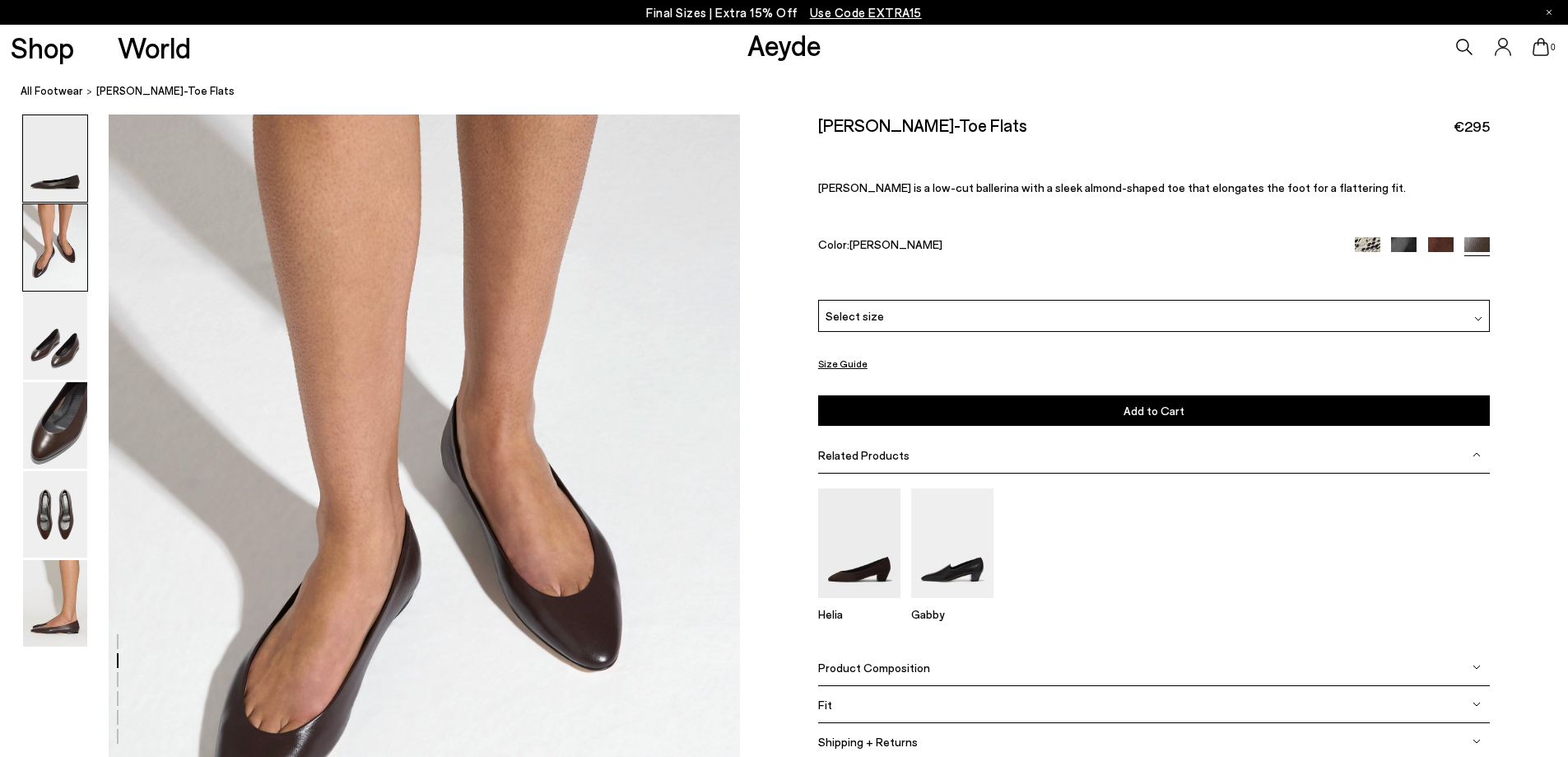
click at [47, 195] on img at bounding box center [55, 158] width 64 height 87
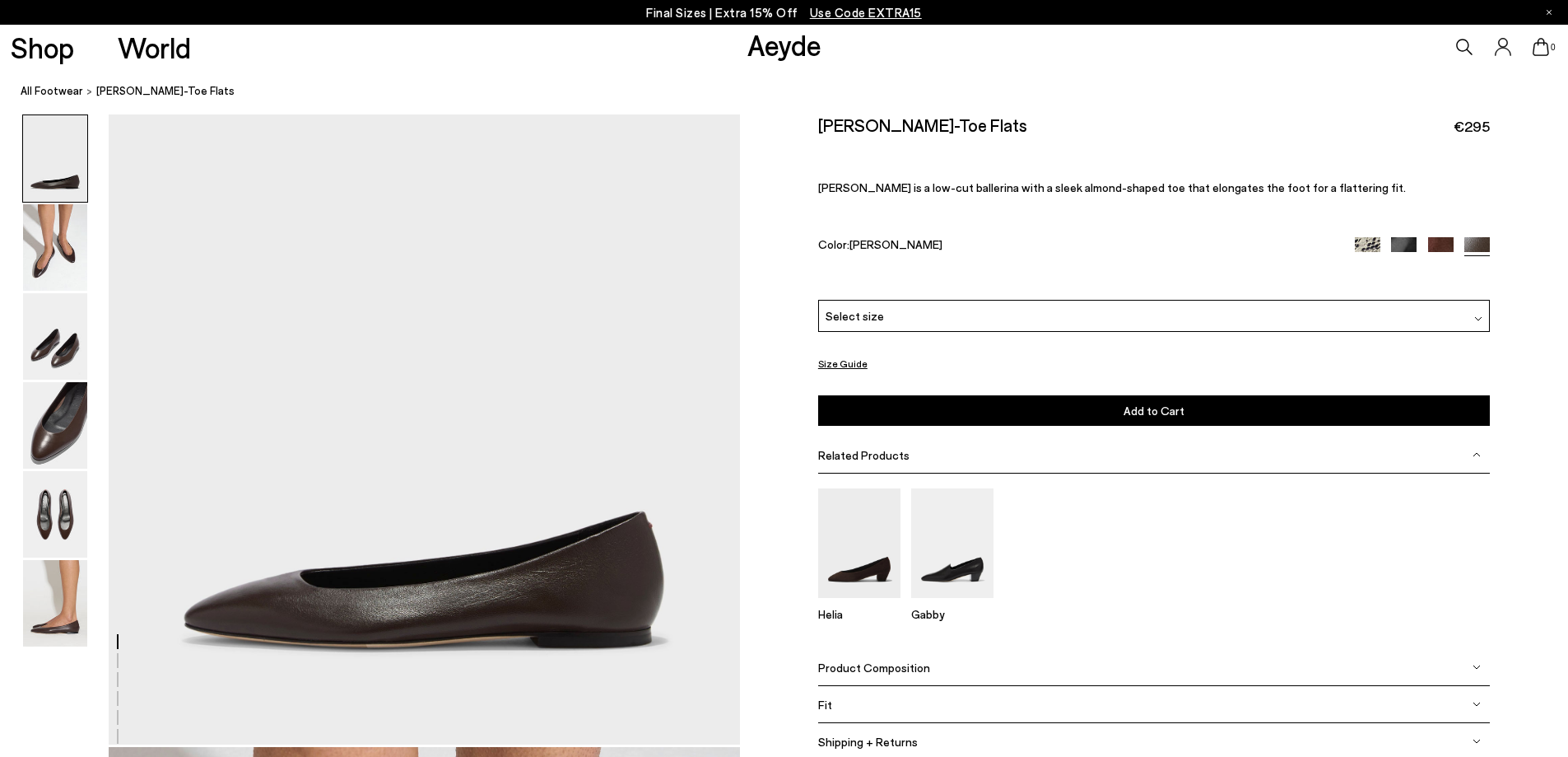
scroll to position [0, 0]
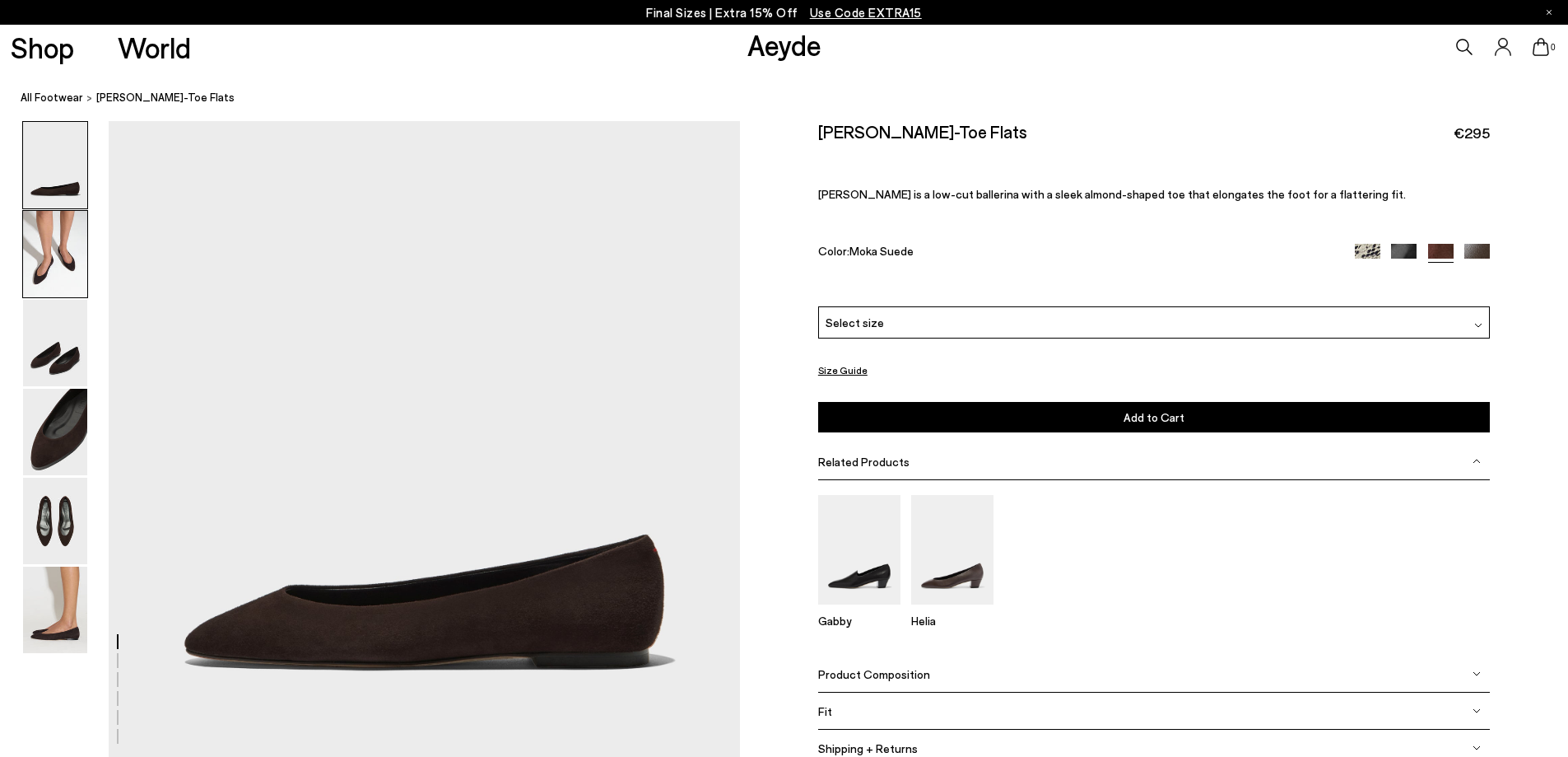
click at [33, 252] on img at bounding box center [55, 253] width 64 height 87
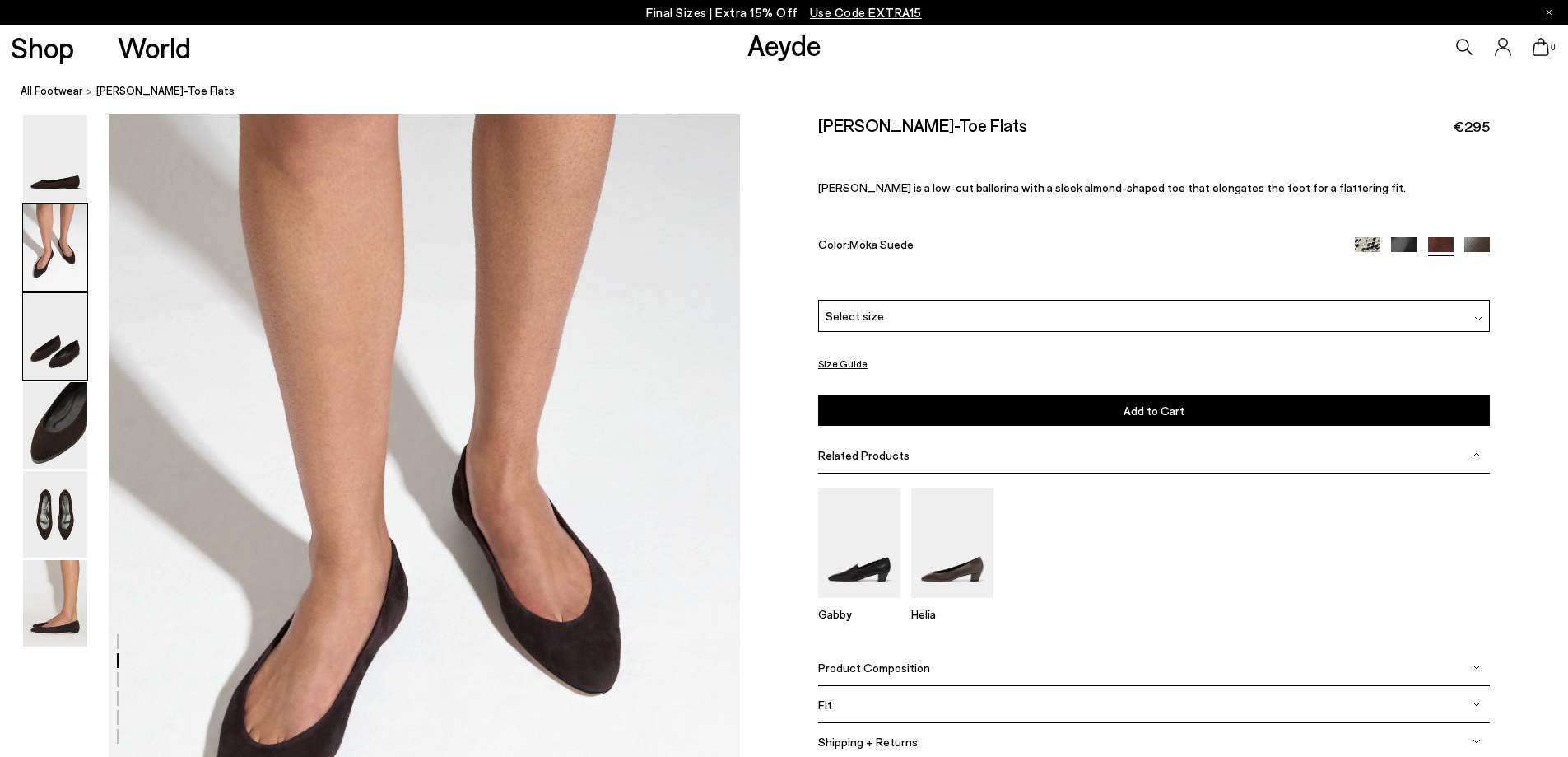
click at [34, 318] on img at bounding box center [55, 336] width 64 height 87
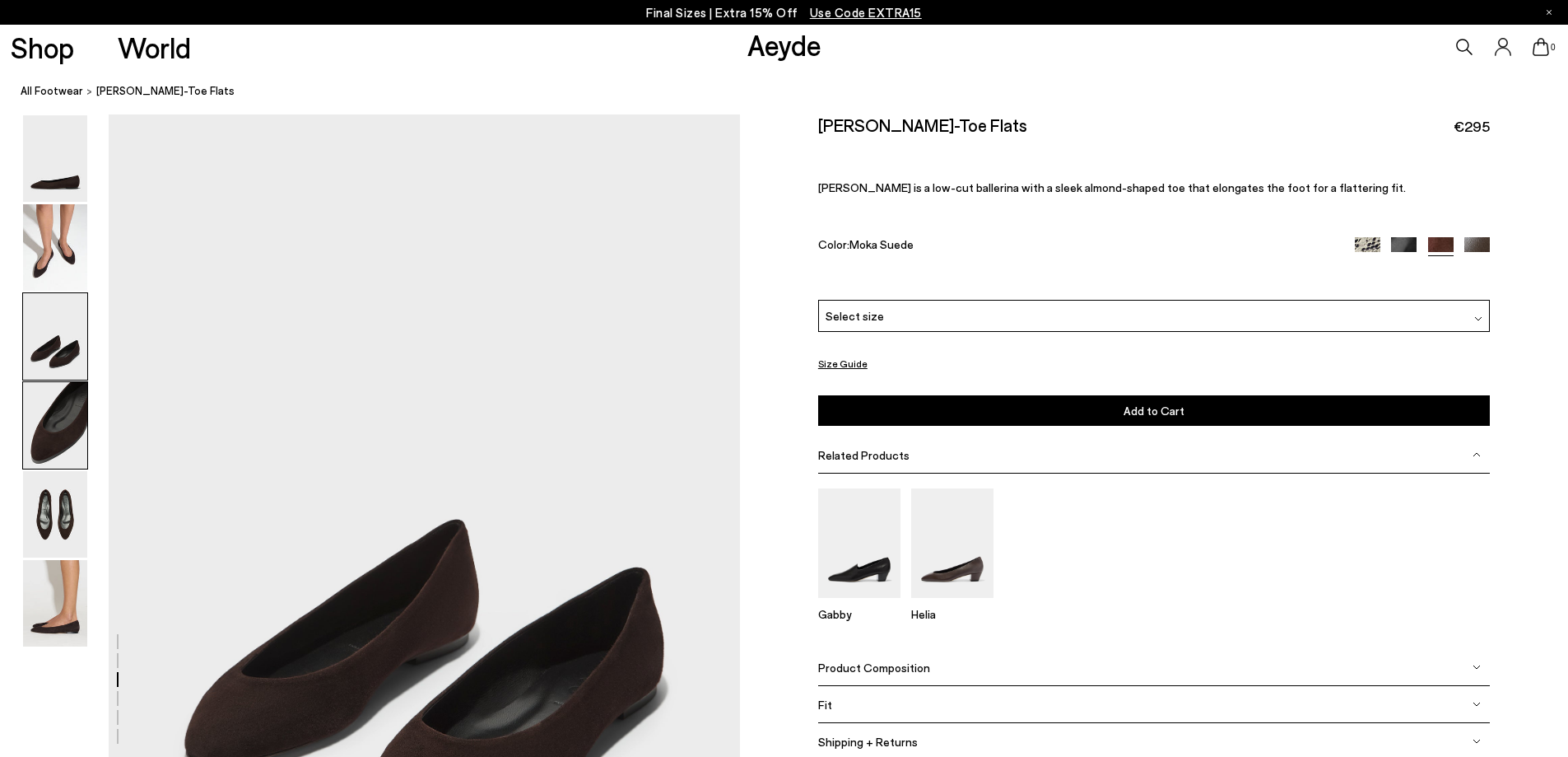
click at [23, 402] on img at bounding box center [55, 425] width 64 height 87
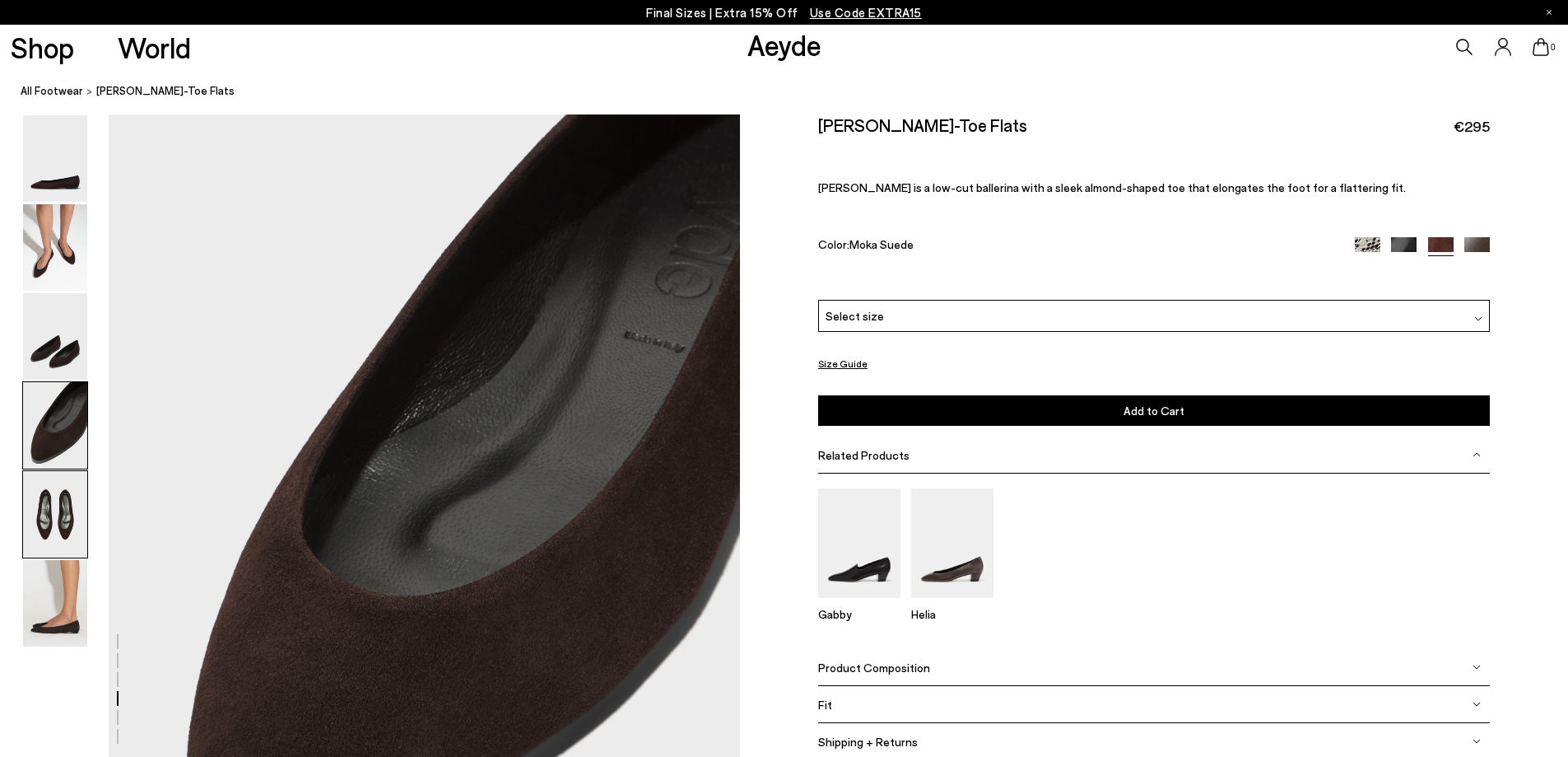
click at [46, 485] on img at bounding box center [55, 514] width 64 height 87
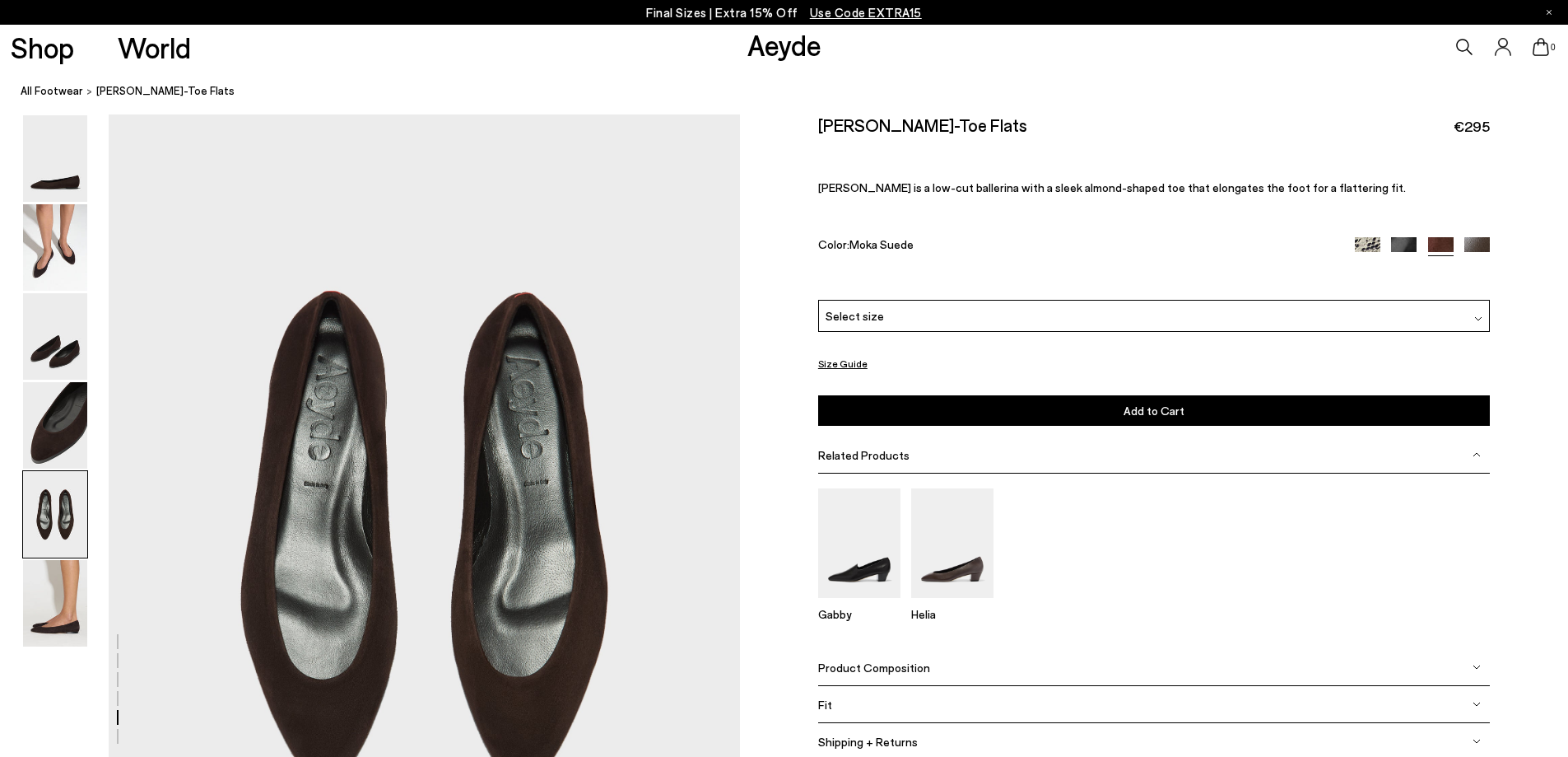
scroll to position [3188, 0]
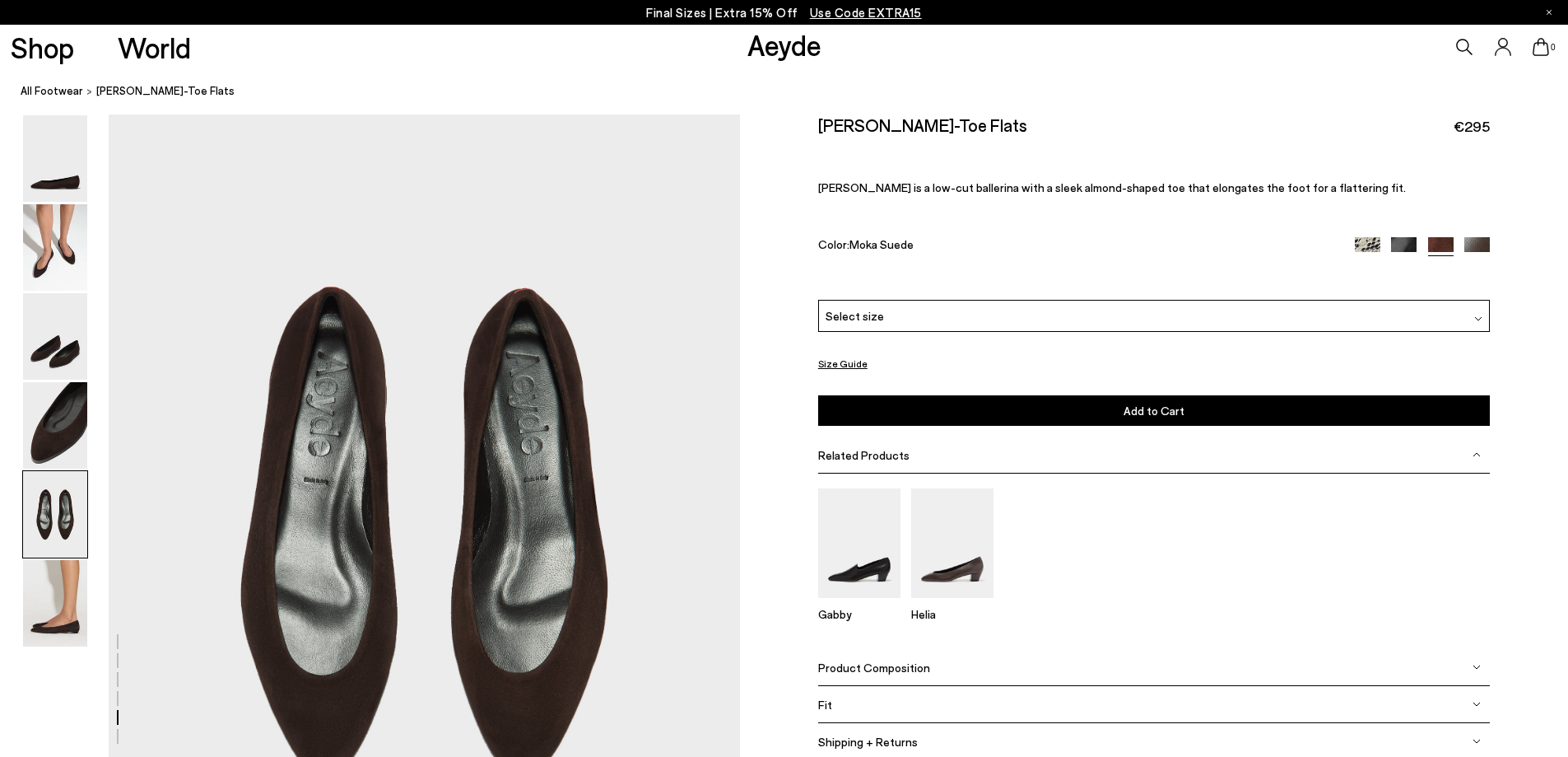
click at [74, 608] on img at bounding box center [55, 602] width 64 height 87
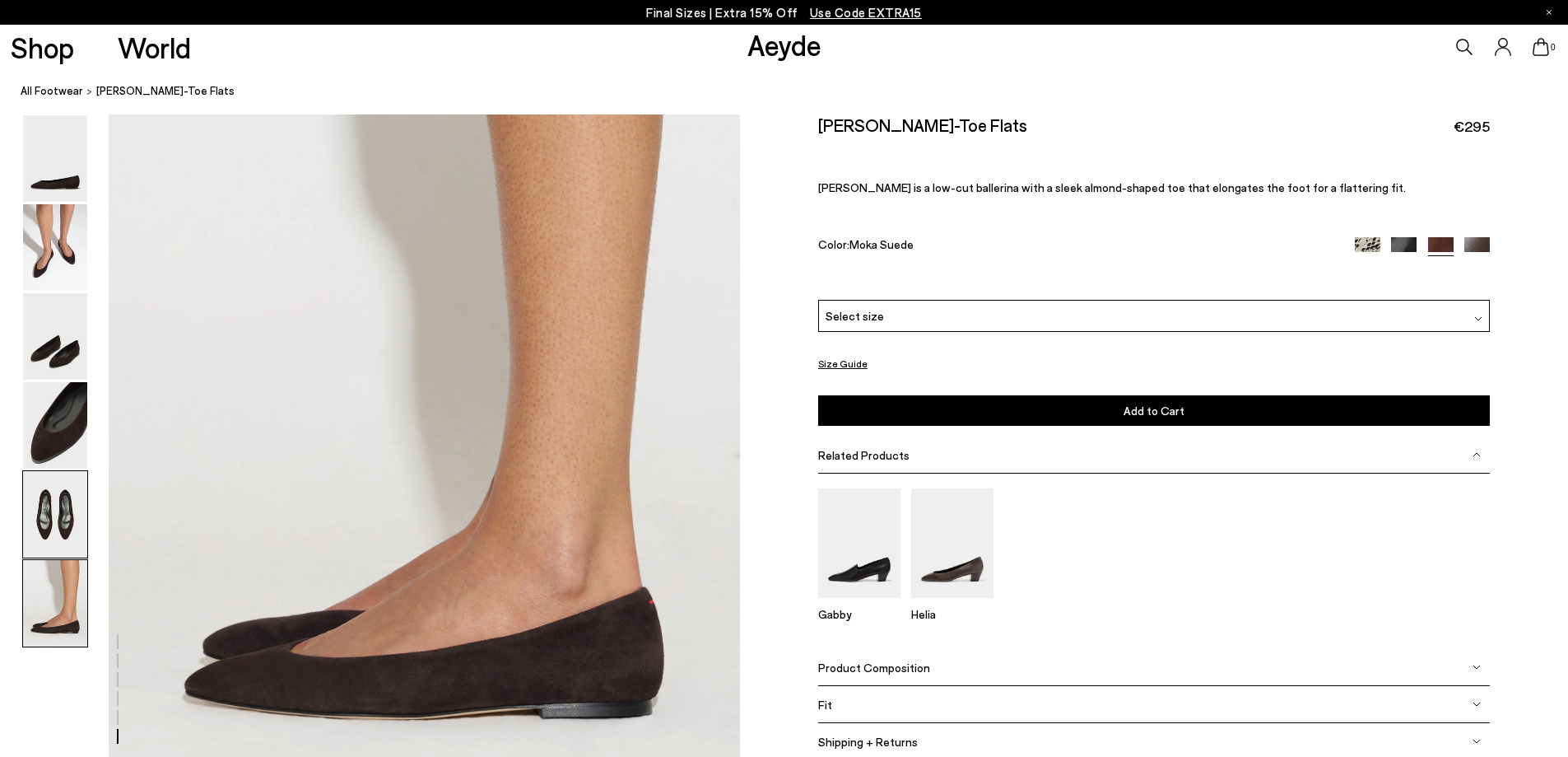
scroll to position [4145, 0]
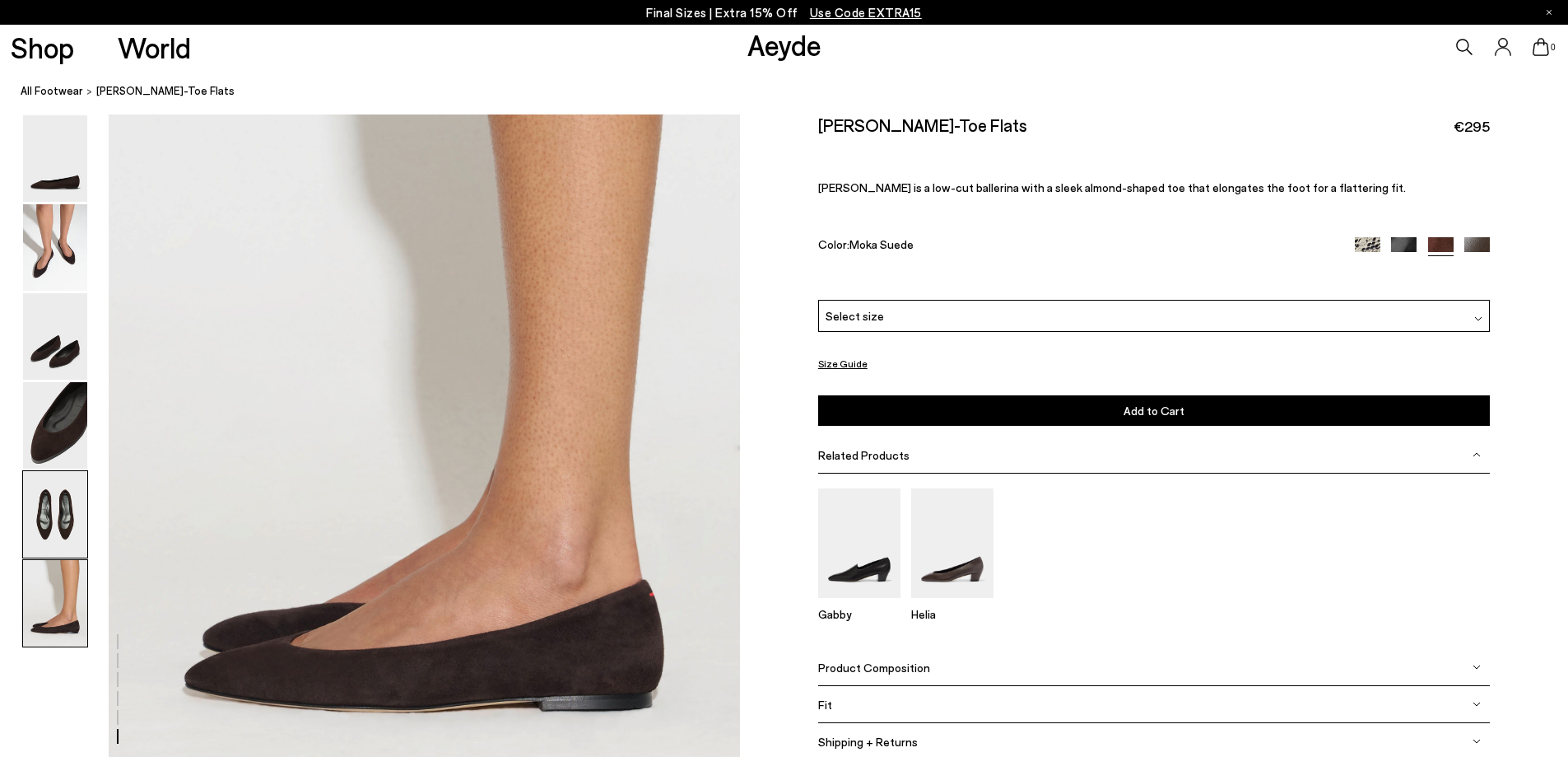
click at [65, 510] on img at bounding box center [55, 514] width 64 height 87
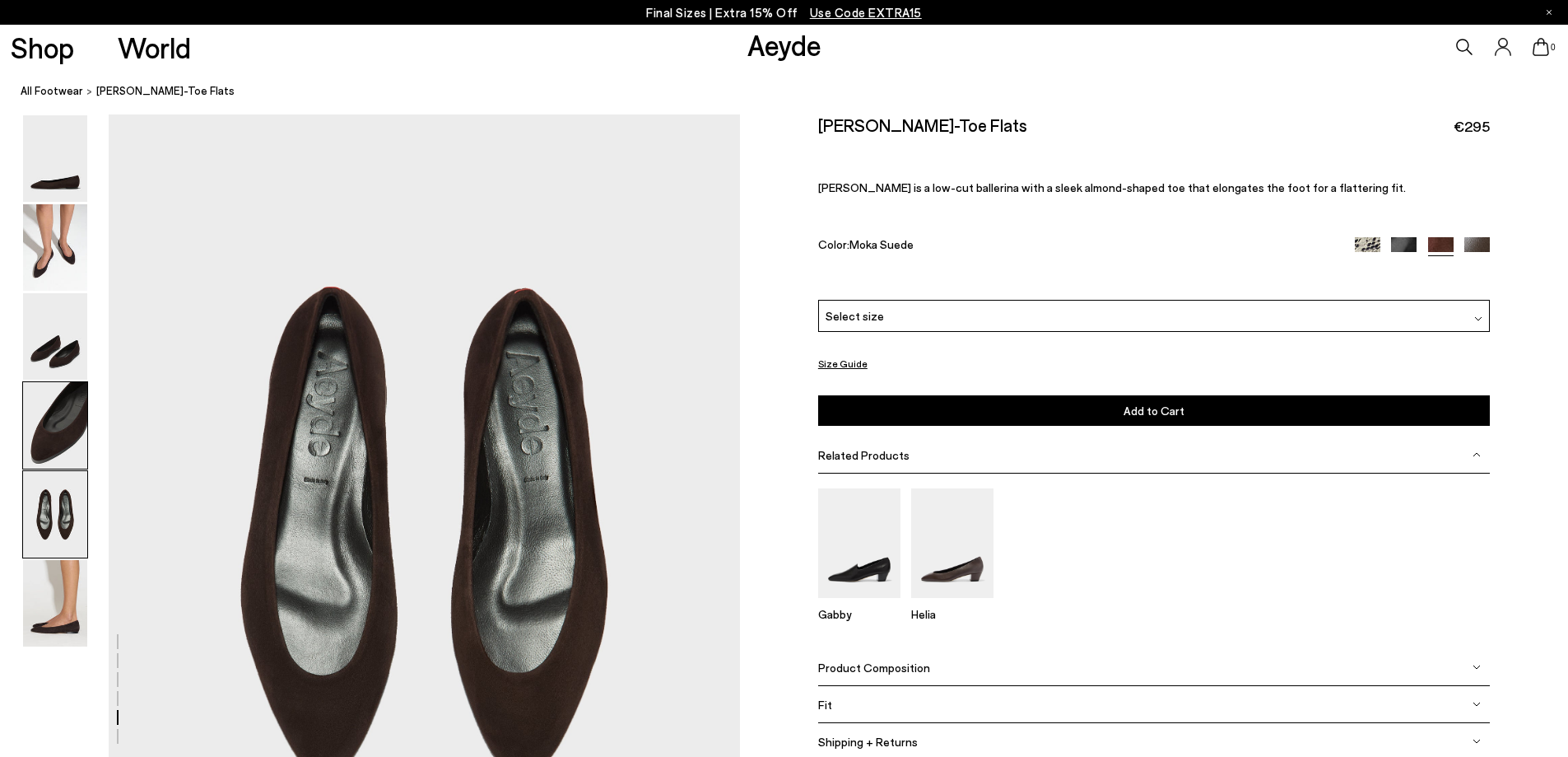
click at [82, 411] on img at bounding box center [55, 425] width 64 height 87
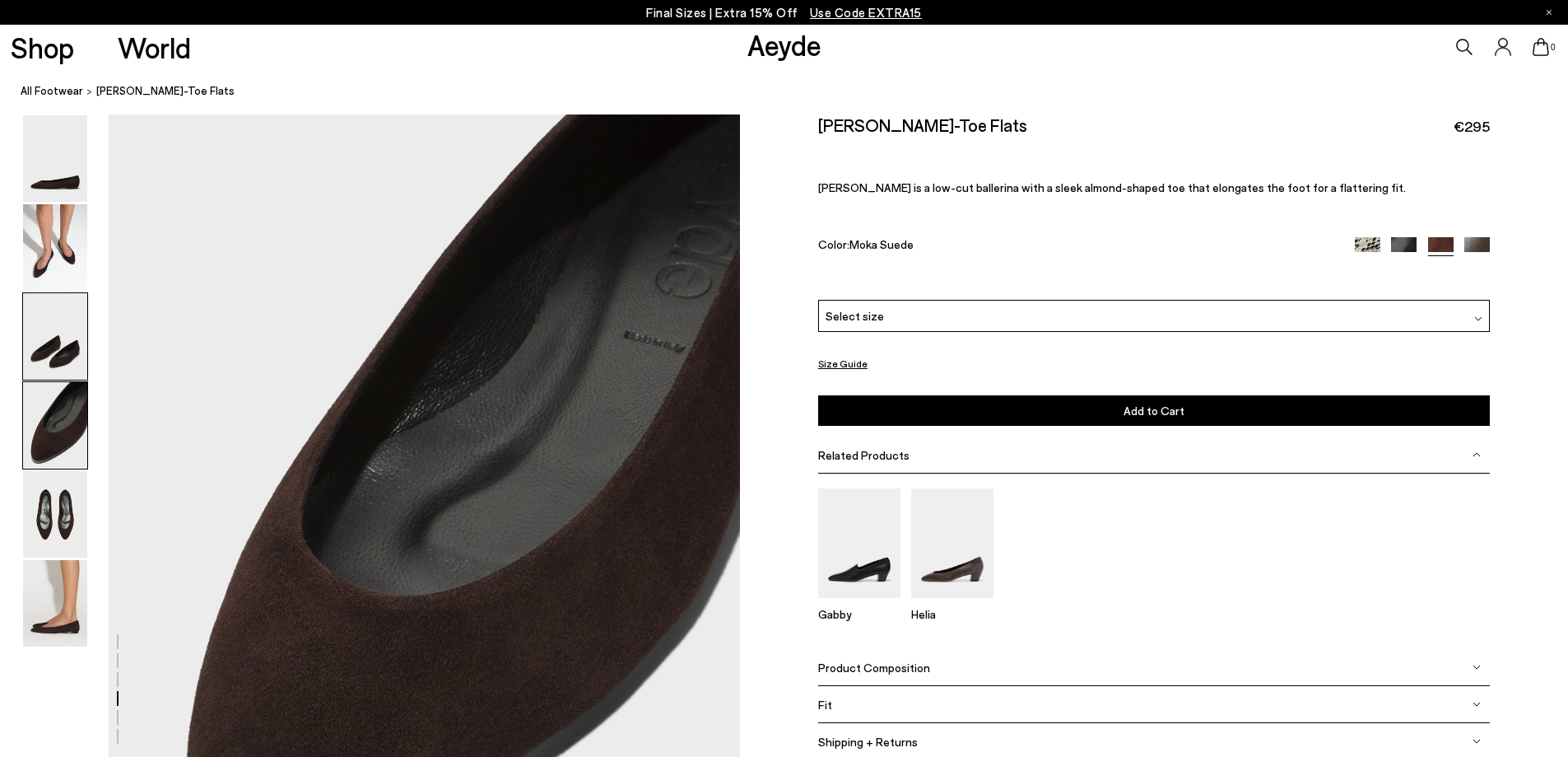
click at [51, 346] on img at bounding box center [55, 336] width 64 height 87
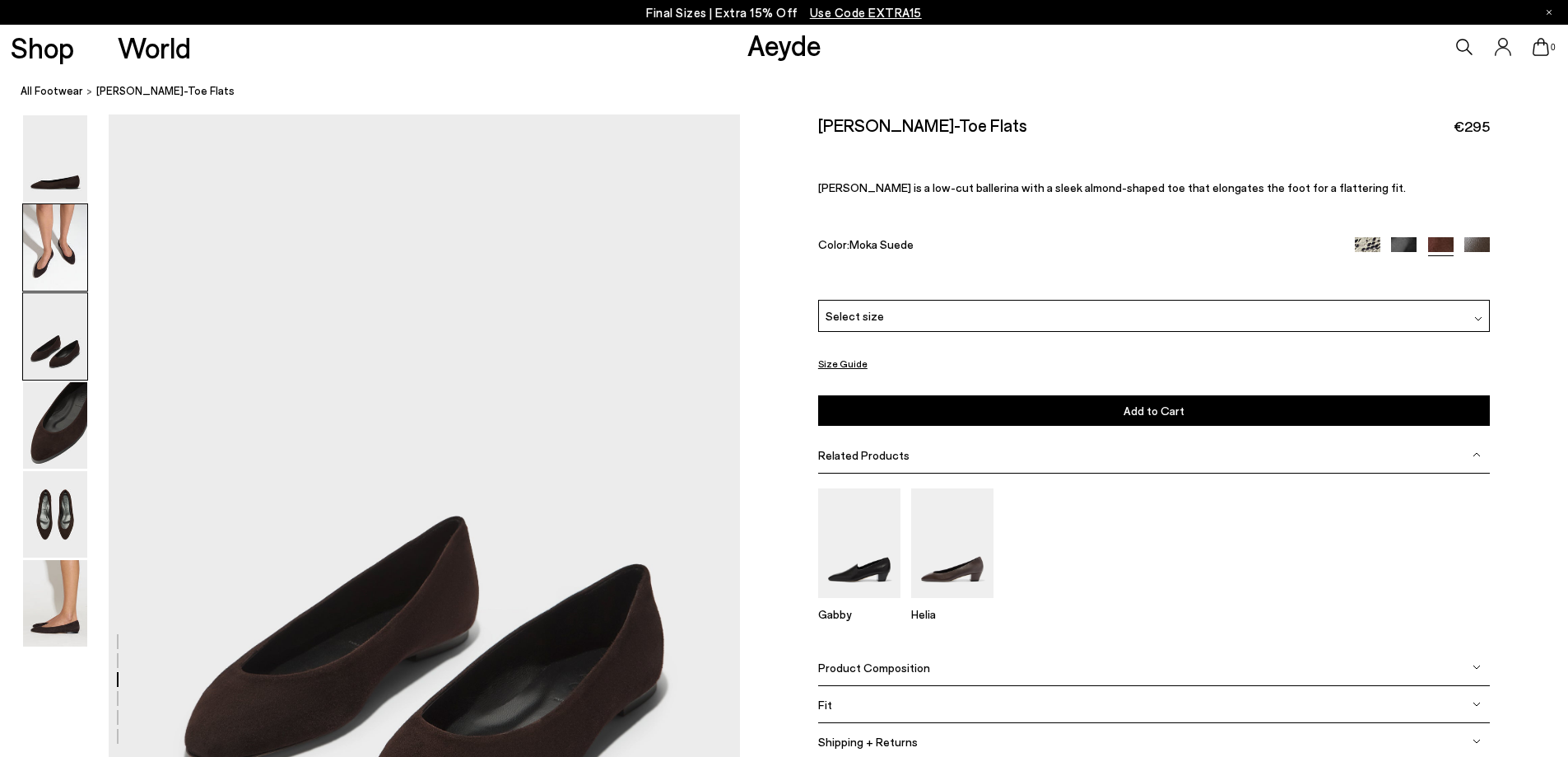
click at [61, 260] on img at bounding box center [55, 247] width 64 height 87
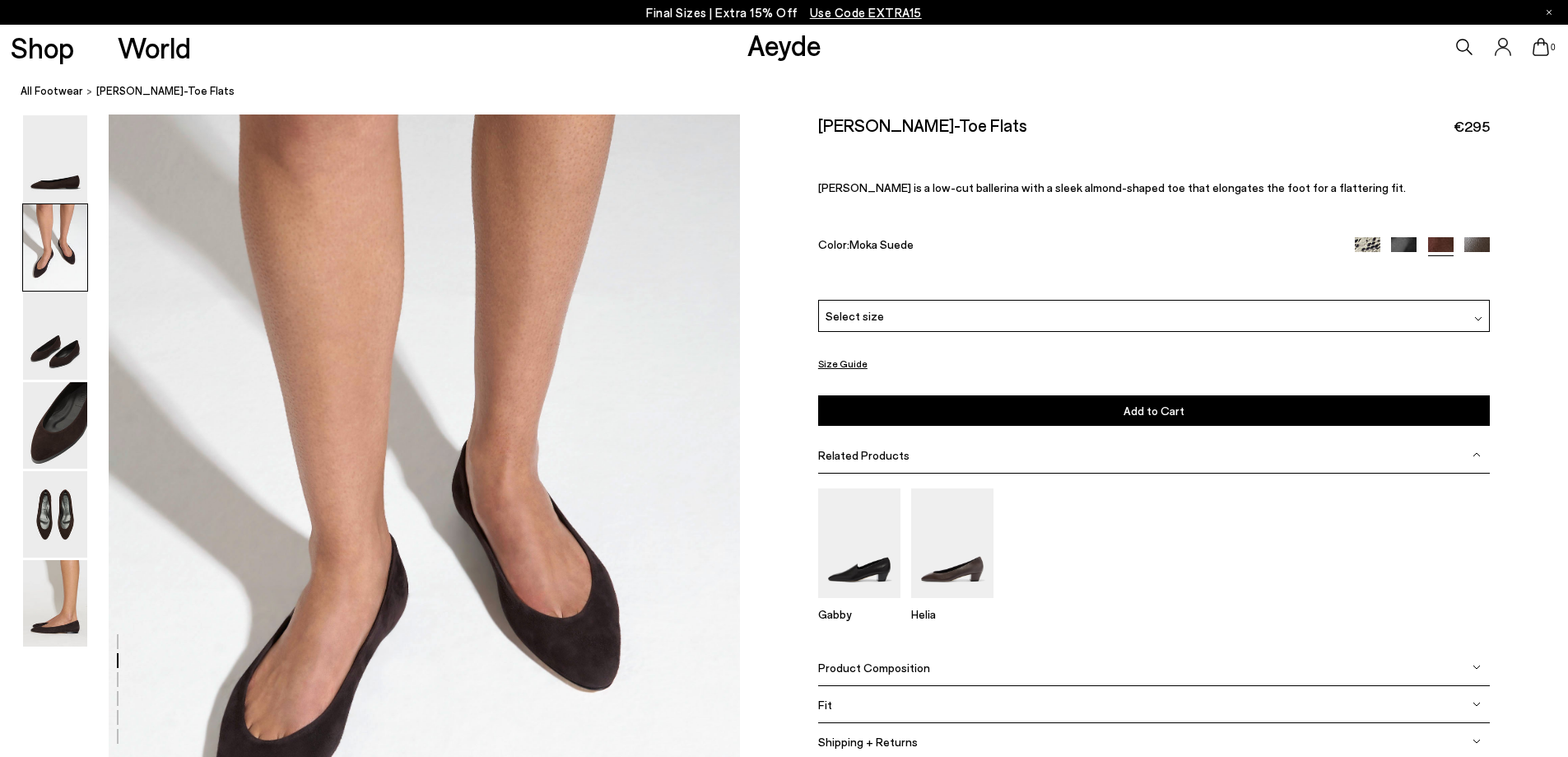
scroll to position [656, 0]
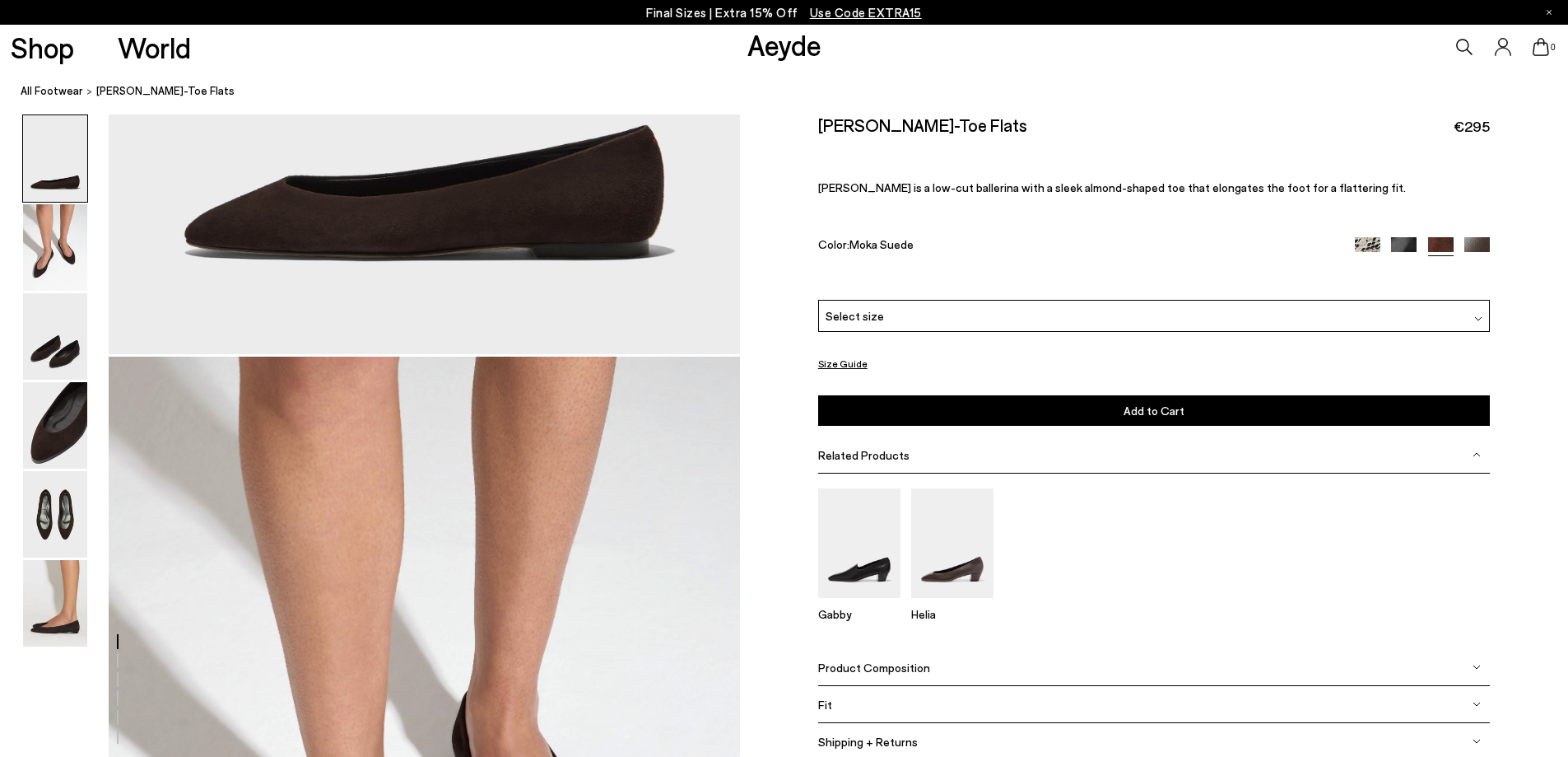
click at [26, 131] on img at bounding box center [55, 158] width 64 height 87
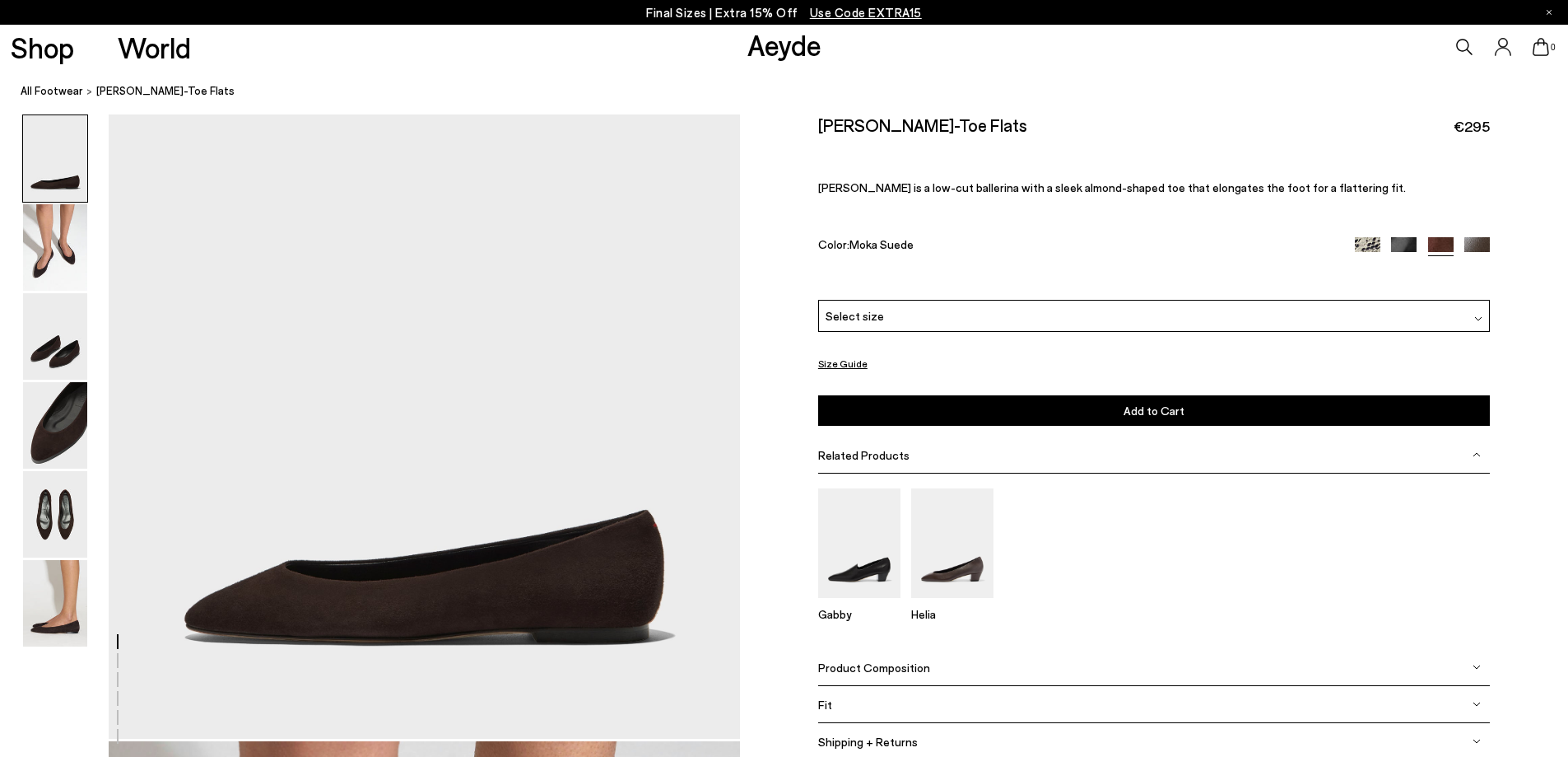
scroll to position [0, 0]
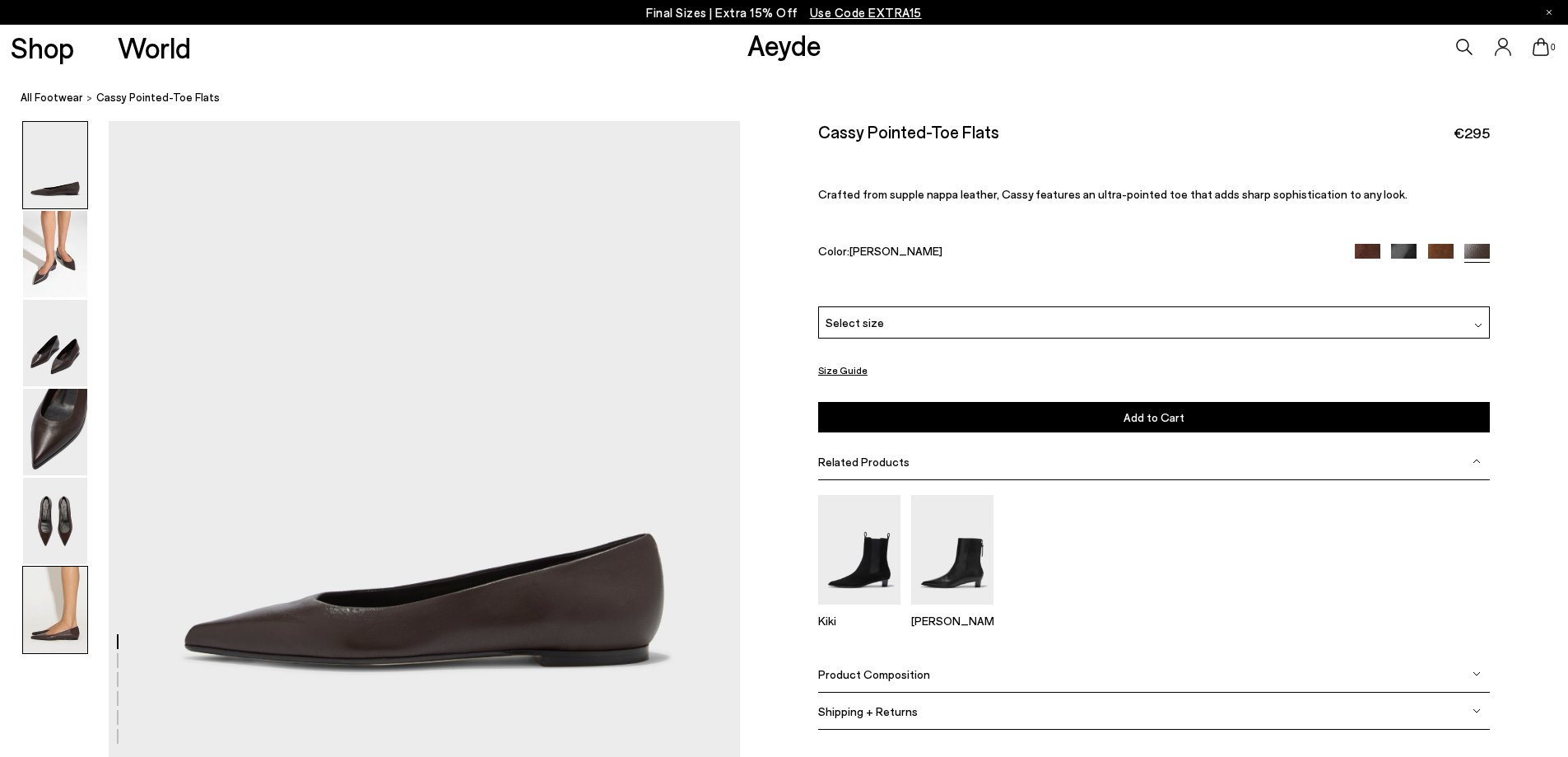
click at [48, 613] on img at bounding box center [55, 609] width 64 height 87
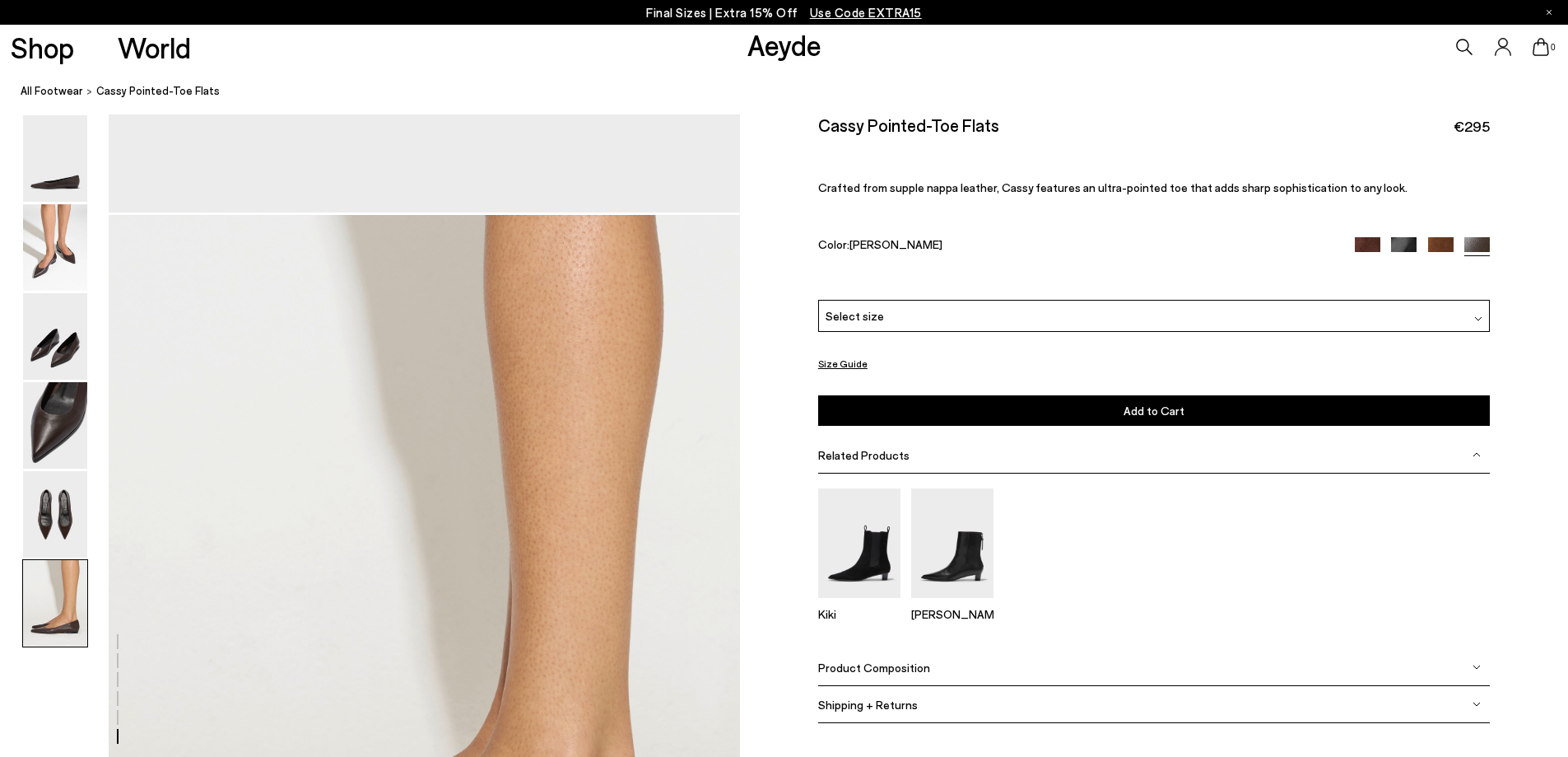
scroll to position [4145, 0]
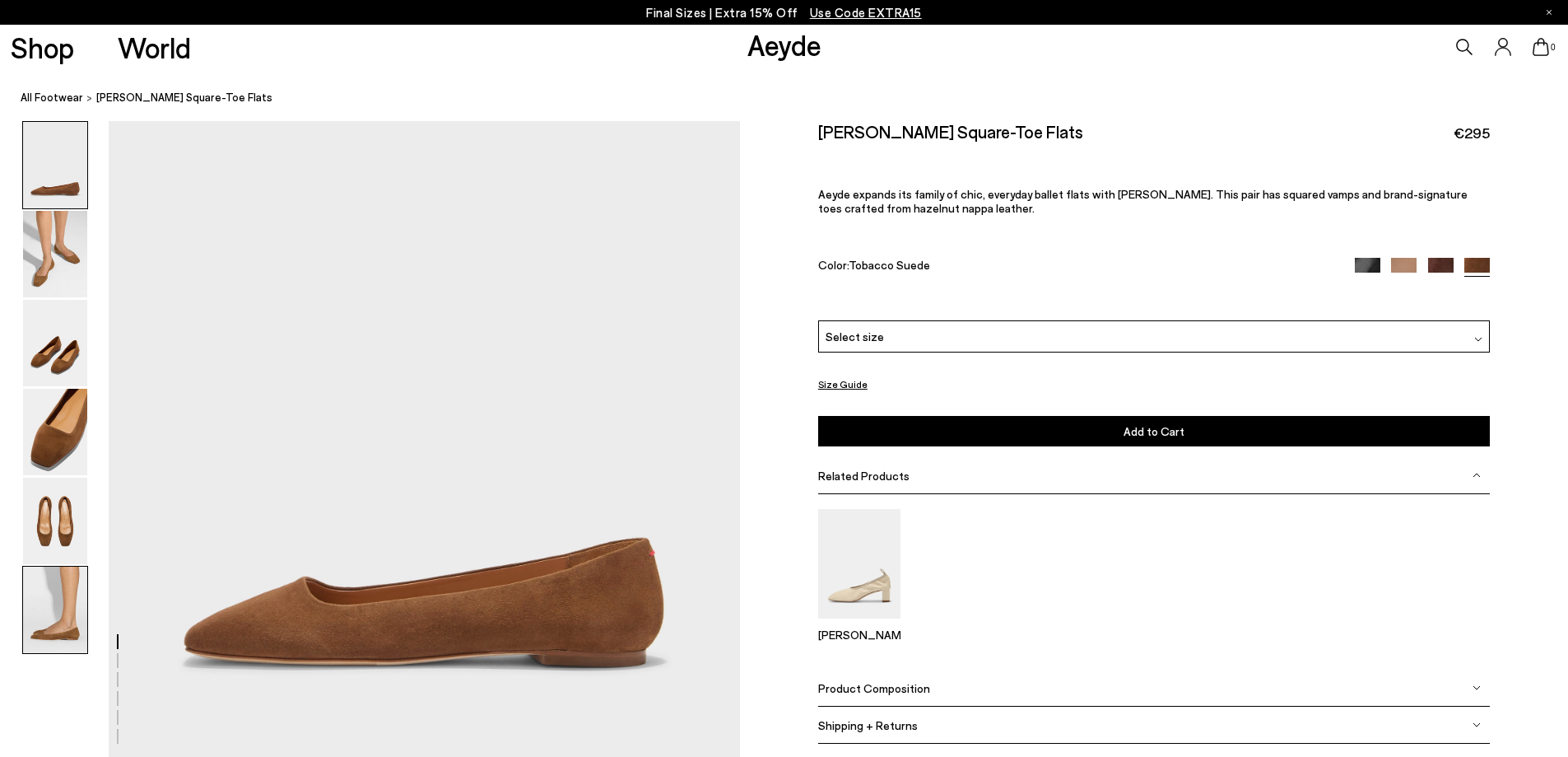
click at [50, 586] on img at bounding box center [55, 609] width 64 height 87
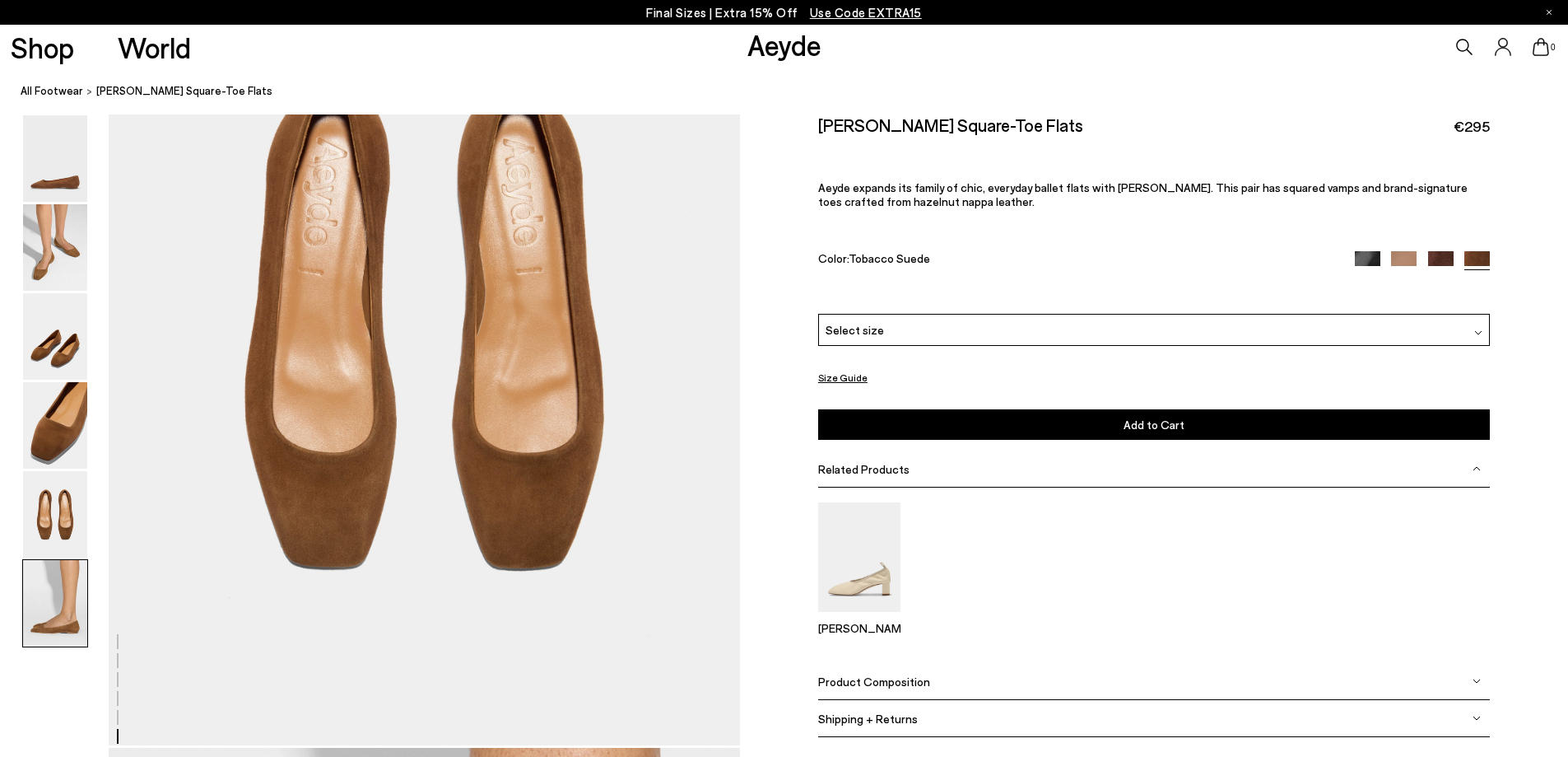
scroll to position [4145, 0]
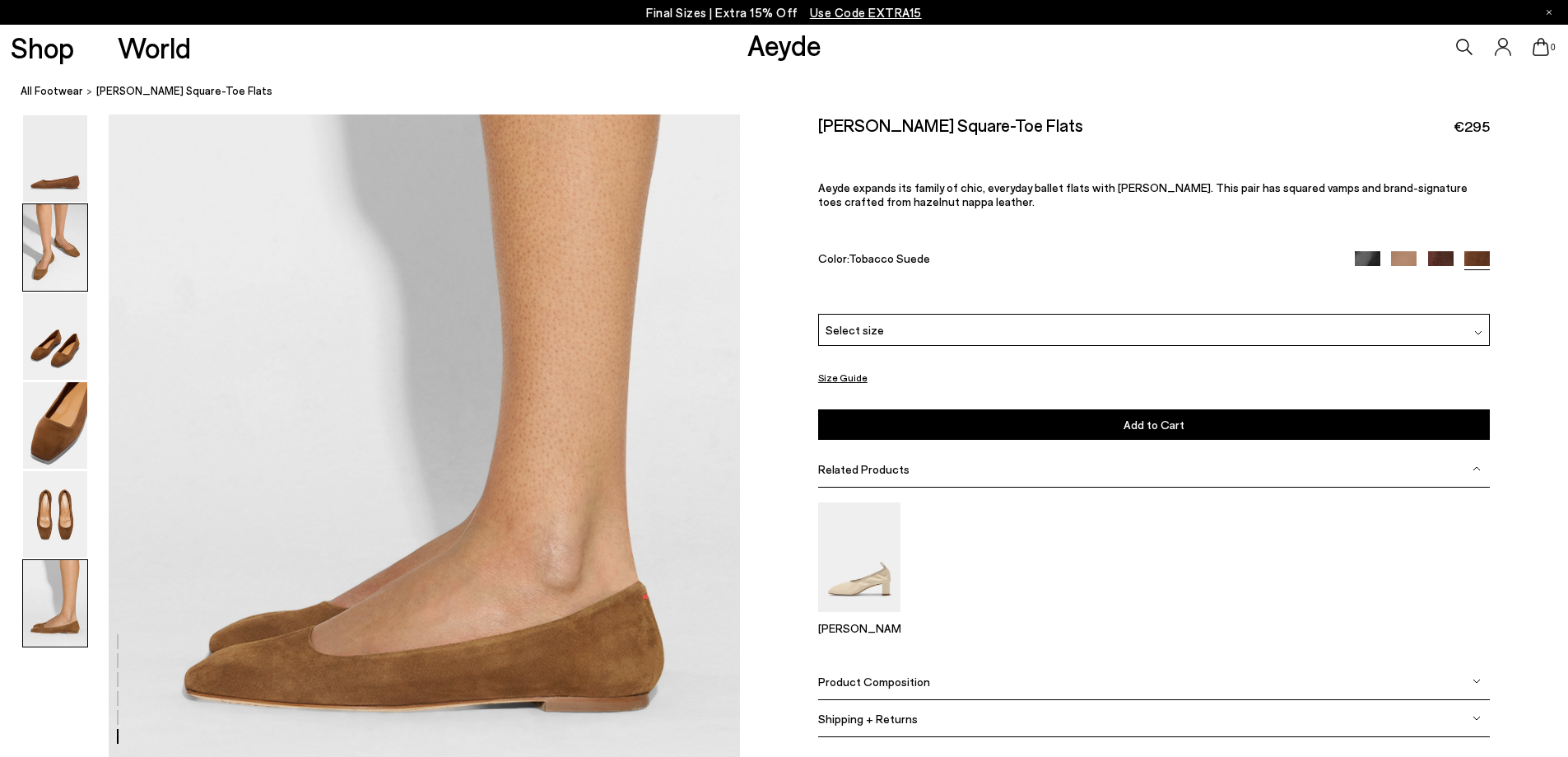
click at [37, 266] on img at bounding box center [55, 247] width 64 height 87
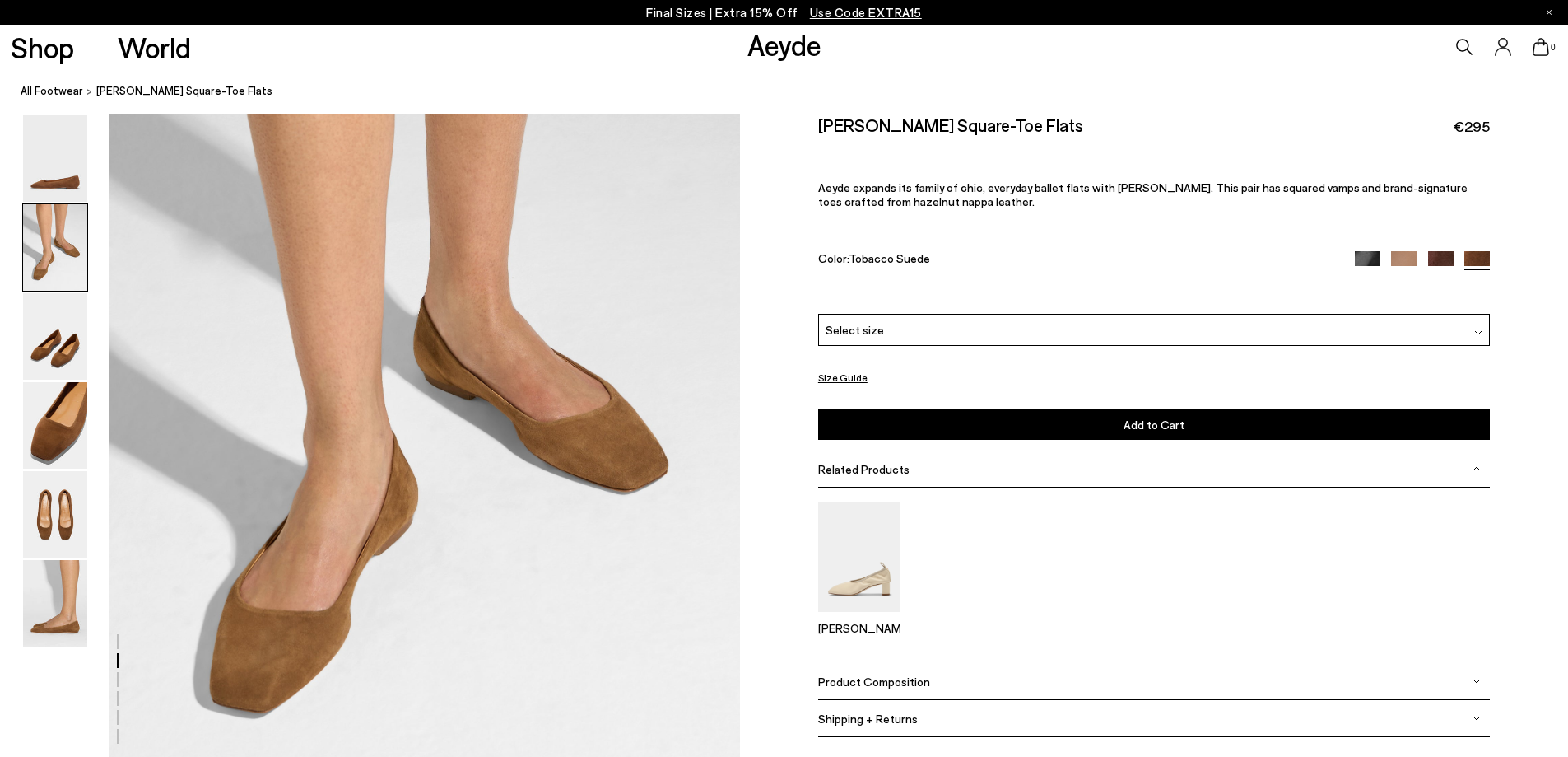
scroll to position [821, 0]
